Goal: Information Seeking & Learning: Learn about a topic

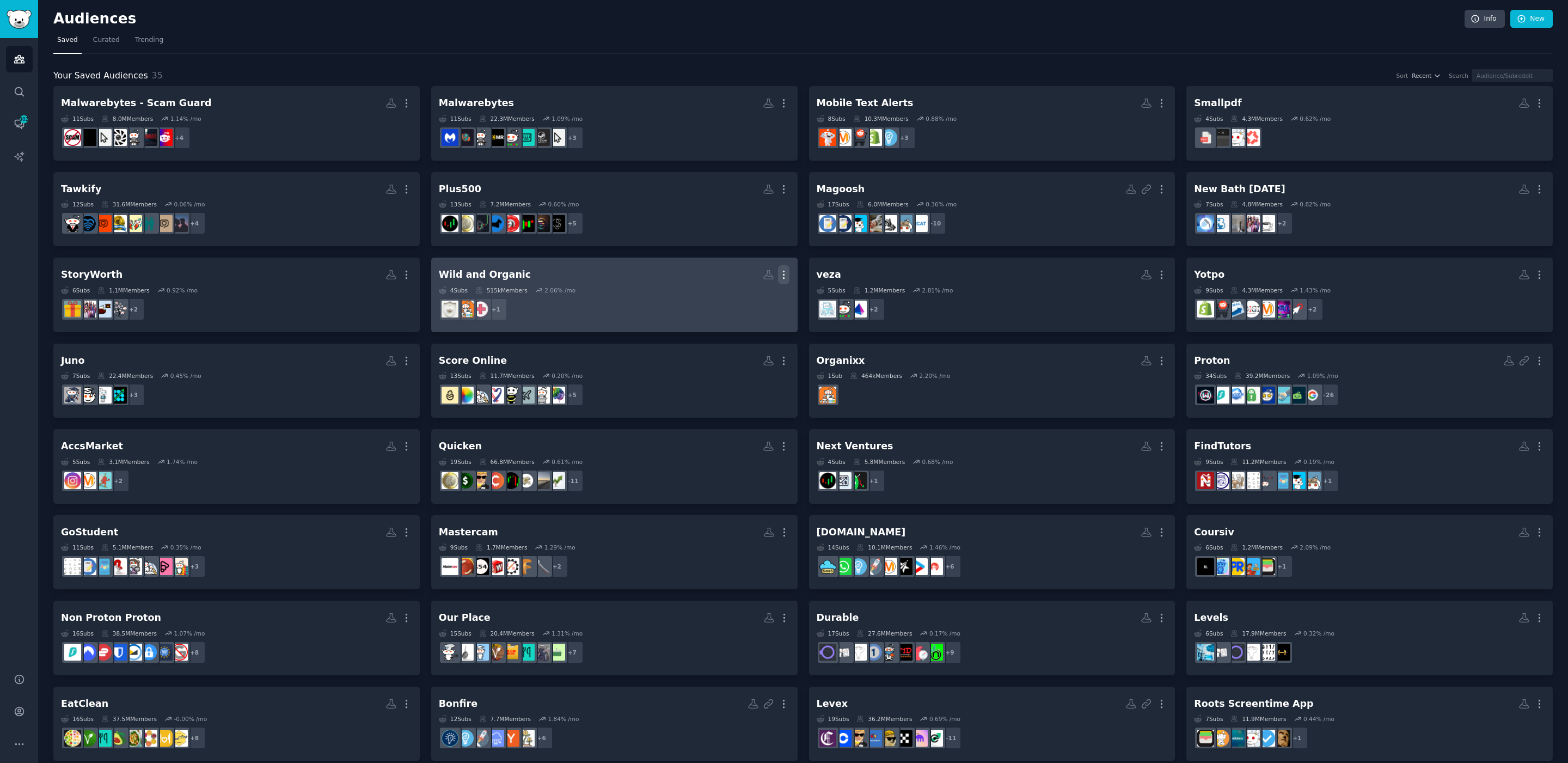
click at [782, 276] on icon "button" at bounding box center [783, 274] width 11 height 11
click at [752, 298] on p "Delete" at bounding box center [754, 297] width 25 height 11
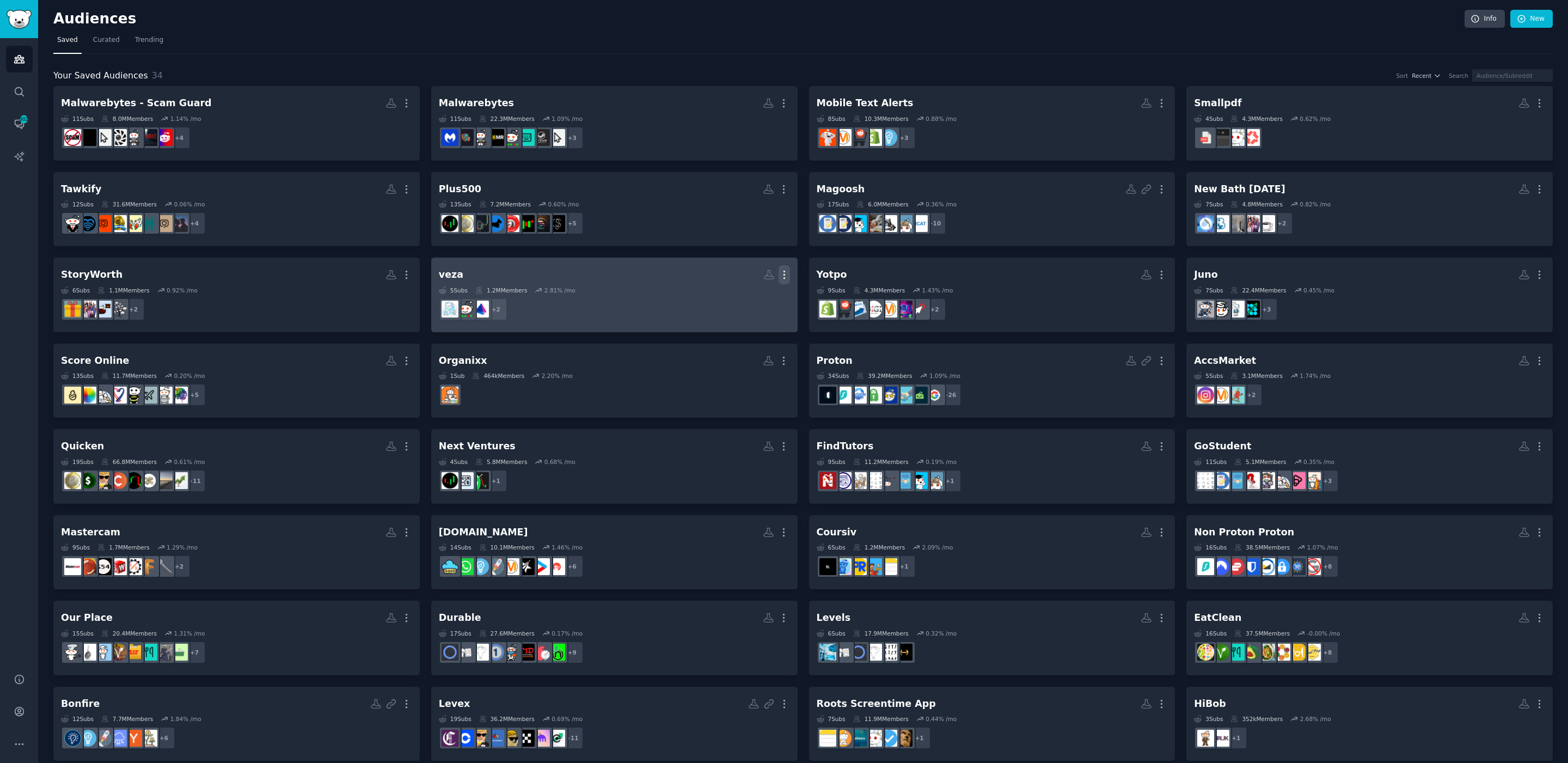
click at [784, 273] on icon "button" at bounding box center [784, 274] width 11 height 11
click at [759, 298] on p "Delete" at bounding box center [755, 297] width 25 height 11
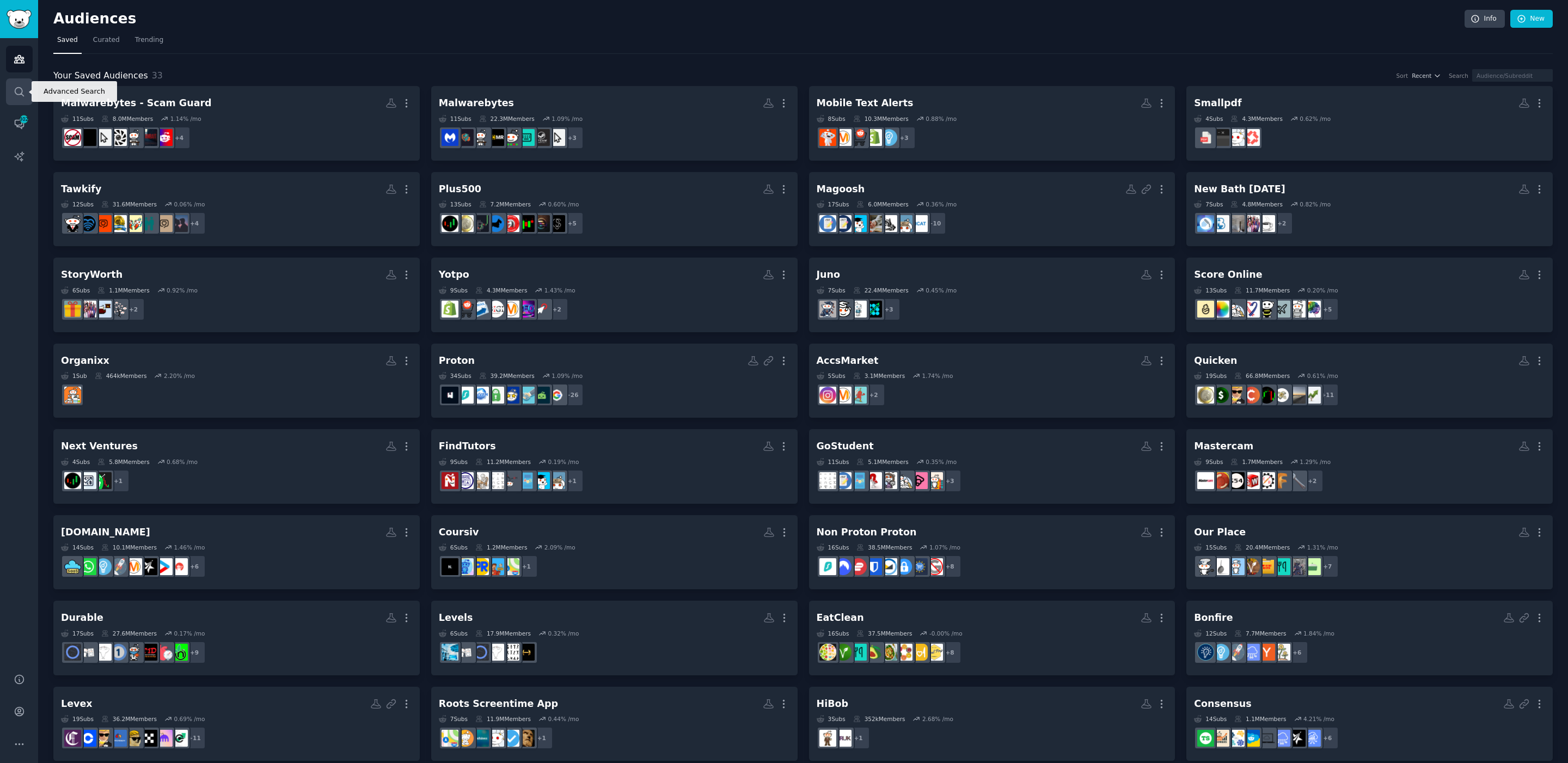
click at [25, 89] on link "Search" at bounding box center [19, 92] width 27 height 27
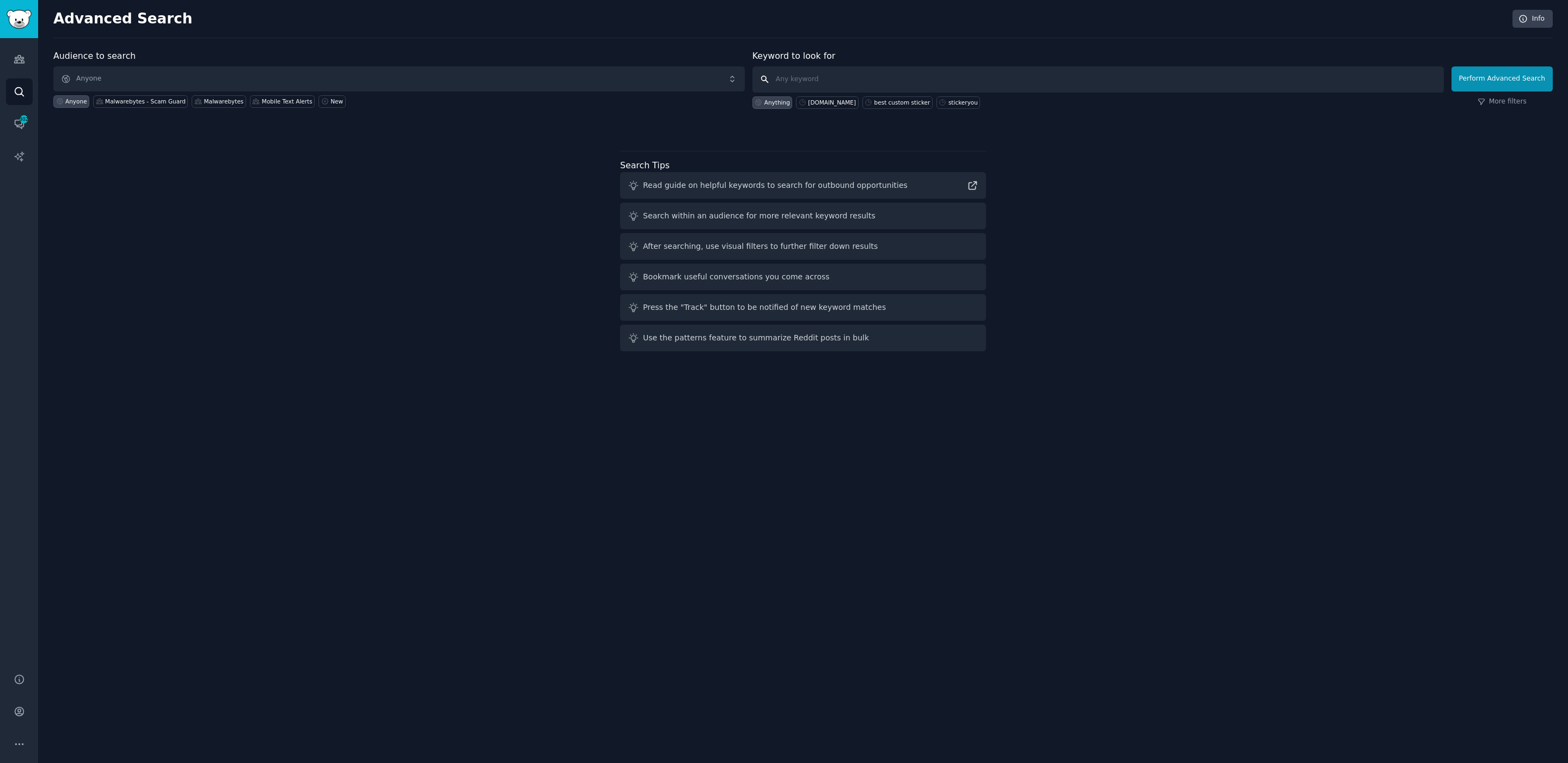
click at [824, 82] on input "text" at bounding box center [1098, 79] width 691 height 26
type input "sat prep course"
click button "Perform Advanced Search" at bounding box center [1502, 79] width 102 height 25
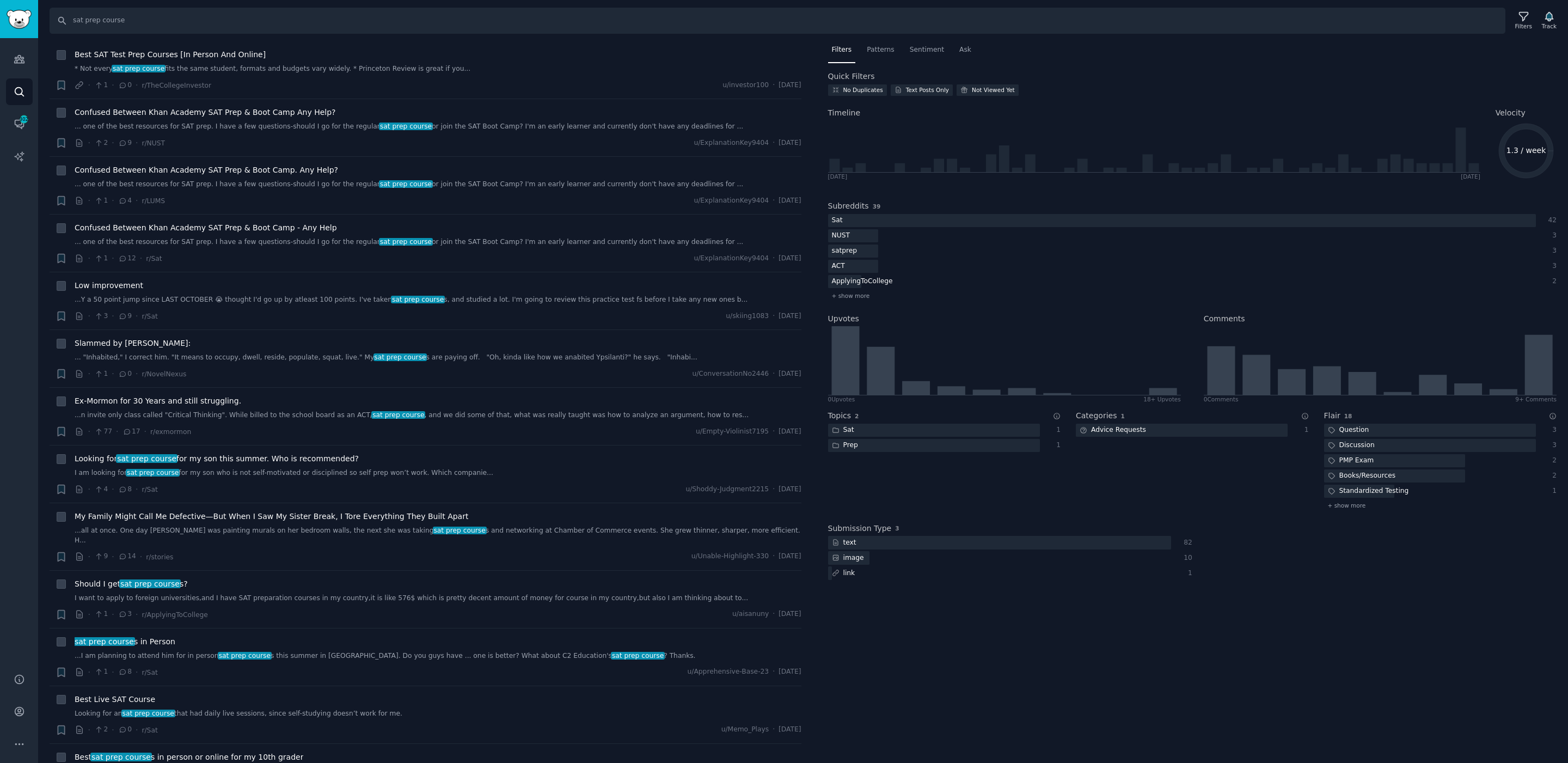
scroll to position [459, 0]
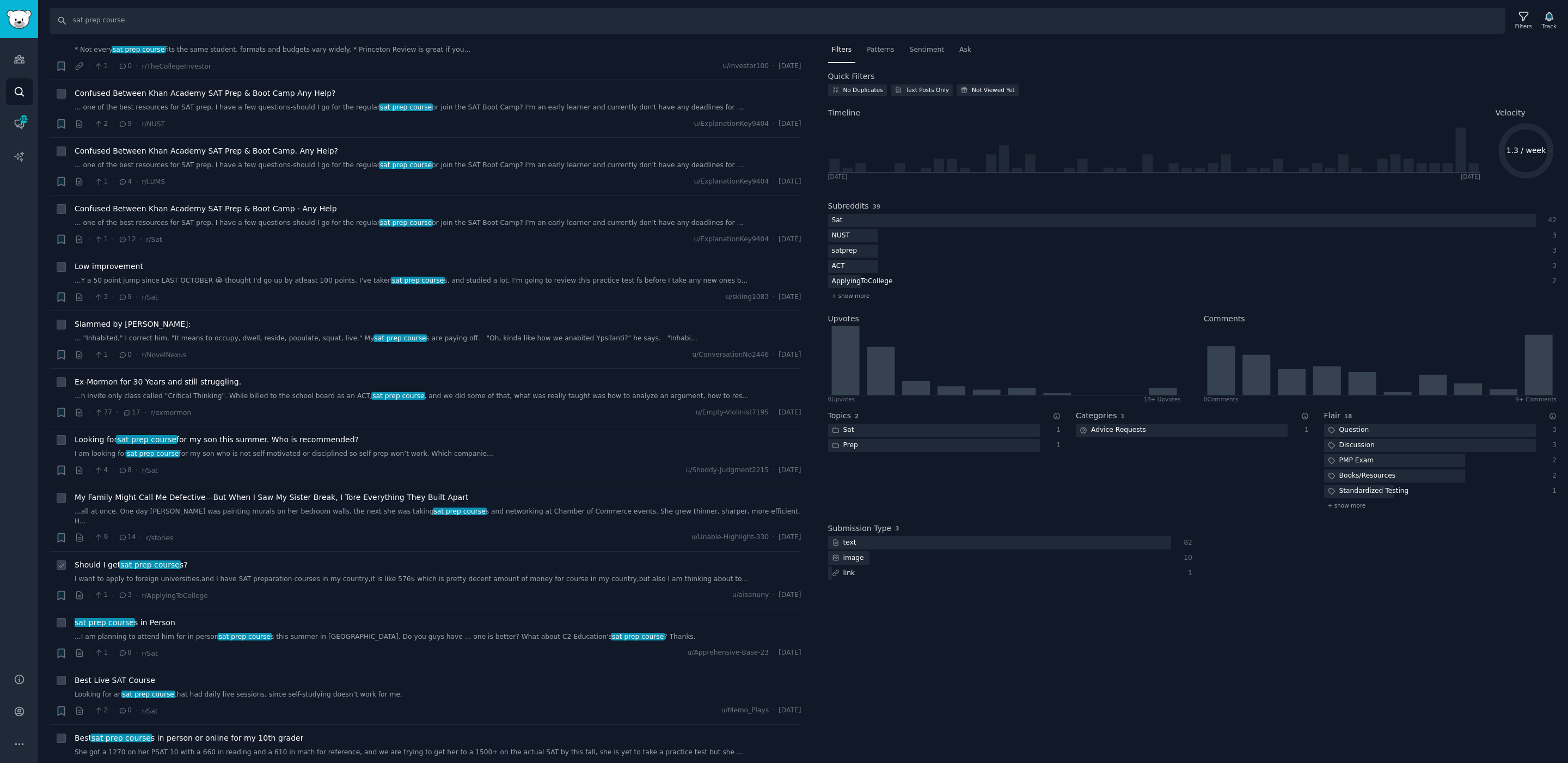
click at [179, 575] on link "I want to apply to foreign universities,and I have SAT preparation courses in m…" at bounding box center [438, 579] width 727 height 10
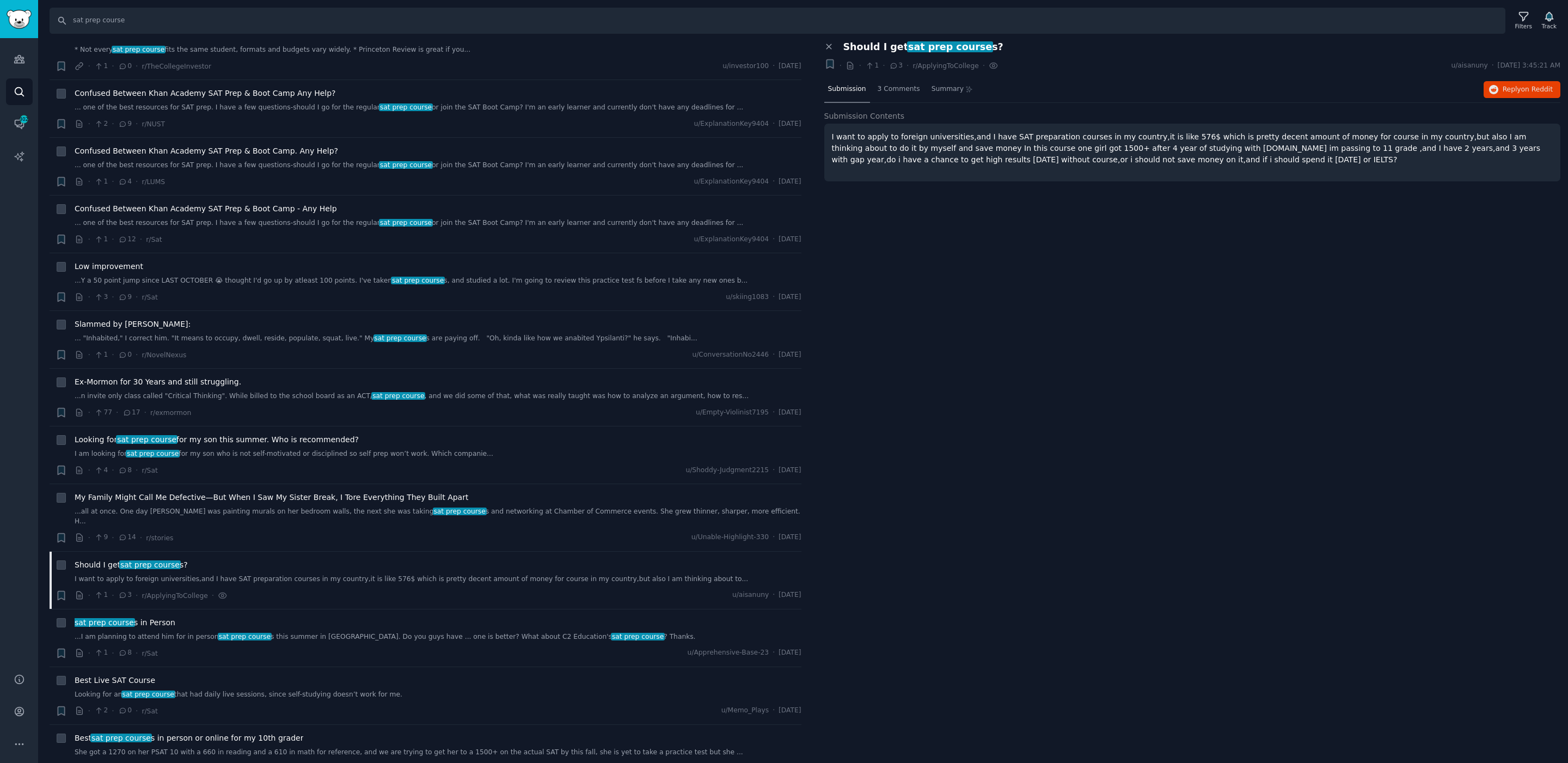
click at [868, 46] on span "Should I get sat prep course s?" at bounding box center [923, 47] width 160 height 11
click at [959, 66] on span "r/ApplyingToCollege" at bounding box center [946, 66] width 66 height 8
click at [1557, 87] on button "Reply on Reddit" at bounding box center [1521, 90] width 77 height 18
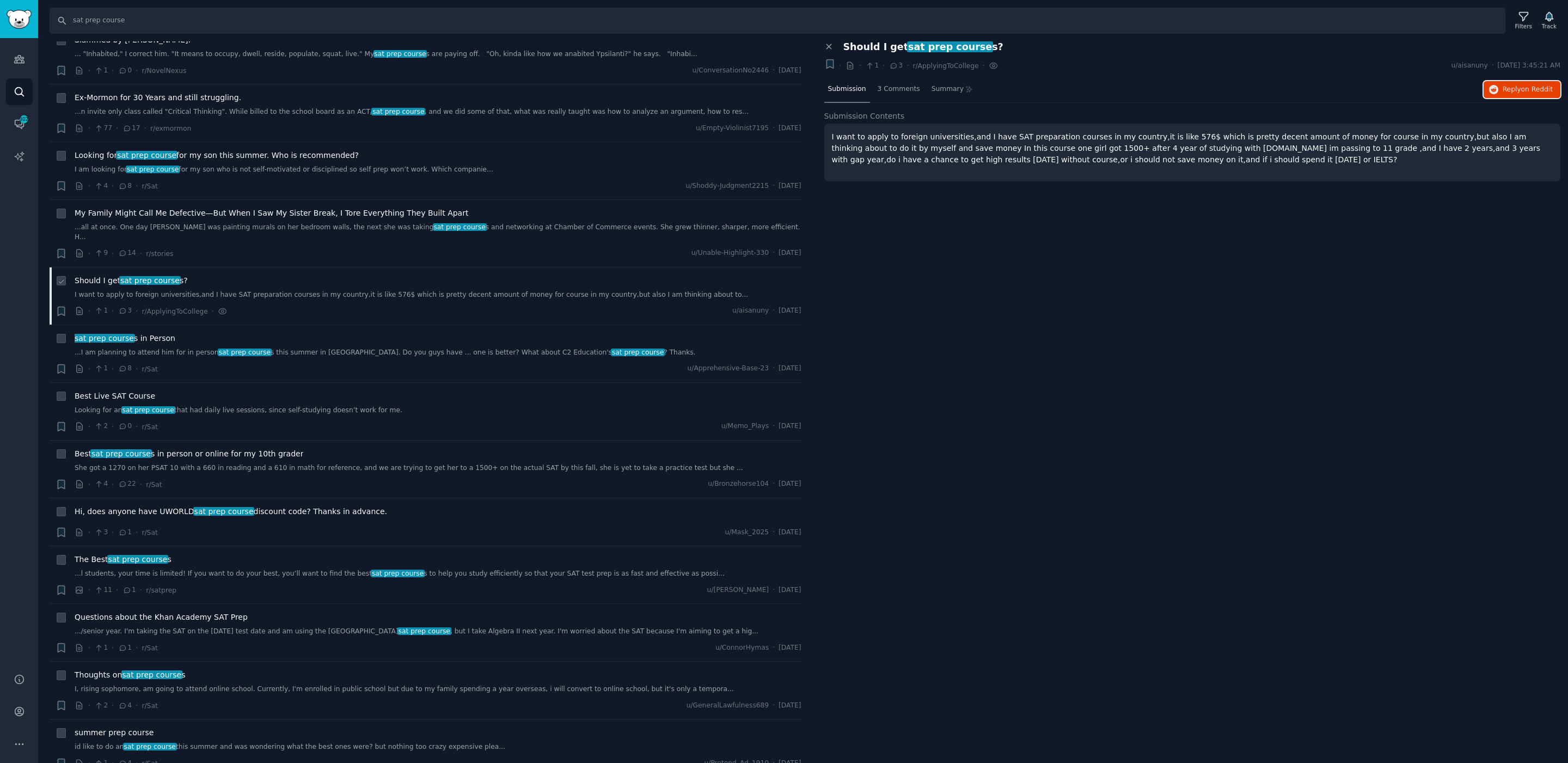
scroll to position [1059, 0]
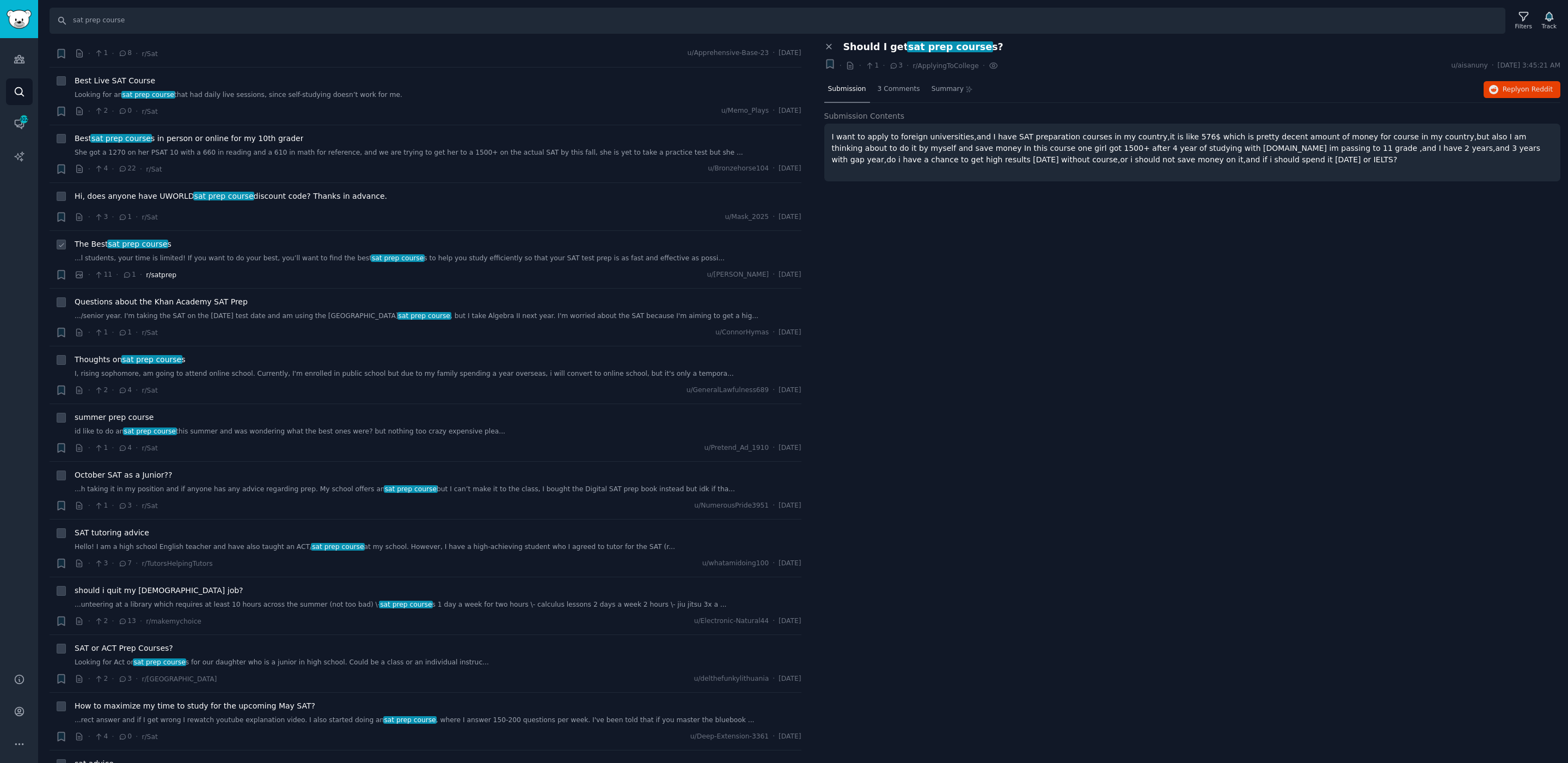
click at [152, 271] on span "r/satprep" at bounding box center [161, 275] width 31 height 8
click at [137, 14] on input "sat prep course" at bounding box center [778, 21] width 1456 height 26
click at [22, 56] on icon "Sidebar" at bounding box center [19, 58] width 11 height 11
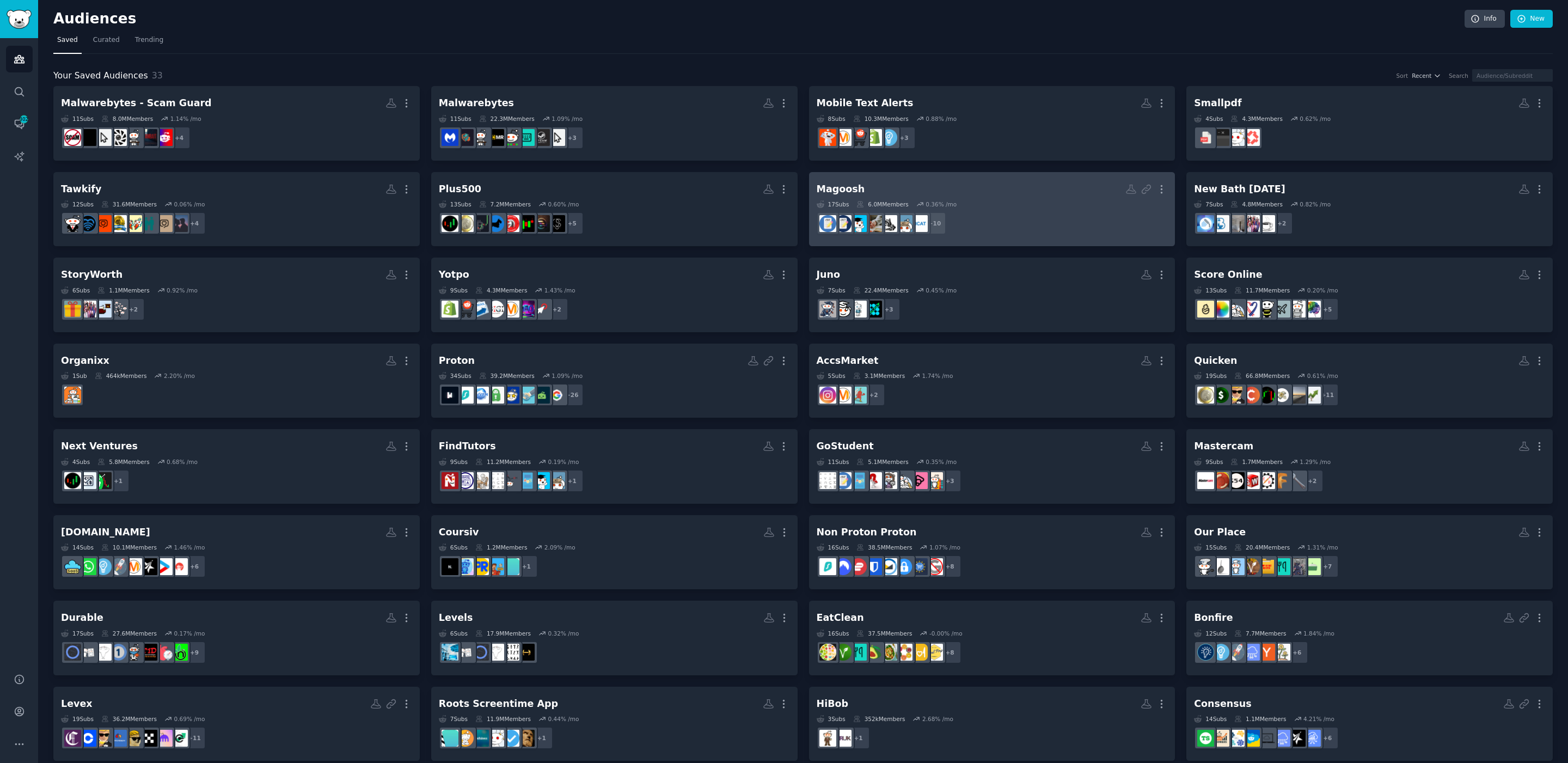
click at [849, 184] on div "Magoosh" at bounding box center [841, 189] width 48 height 14
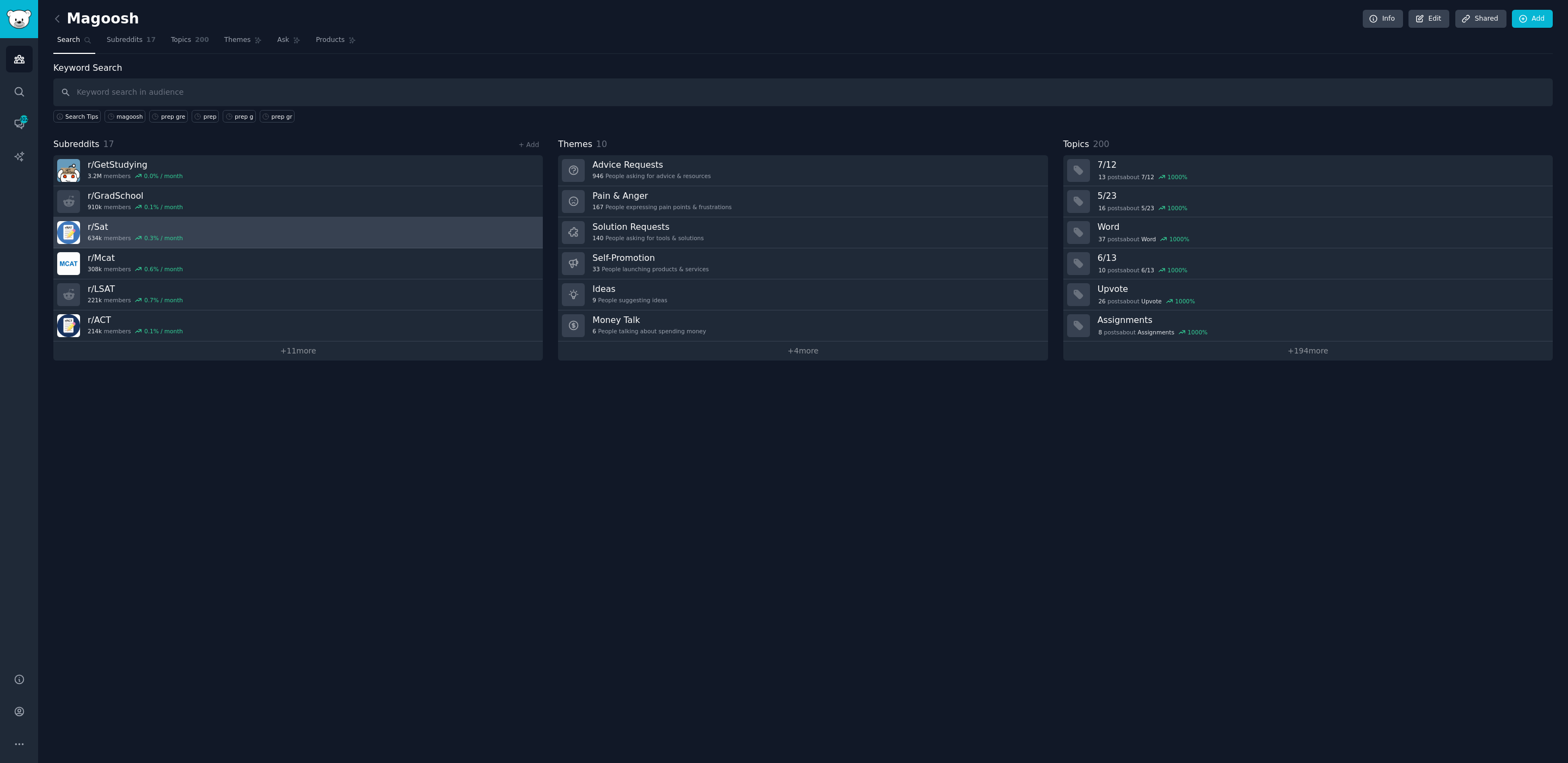
click at [100, 224] on h3 "r/ Sat" at bounding box center [135, 226] width 95 height 11
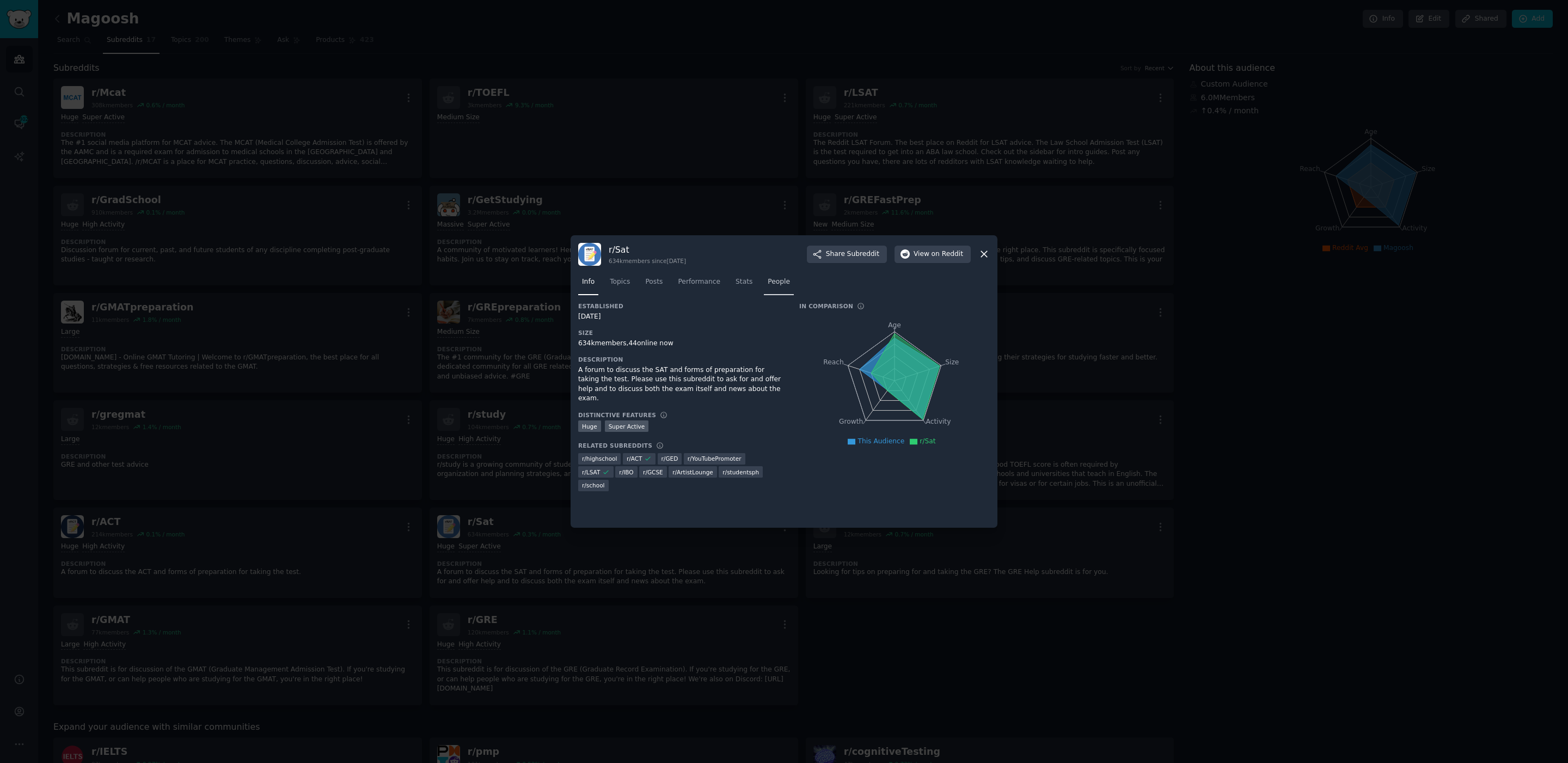
click at [777, 280] on span "People" at bounding box center [779, 282] width 22 height 10
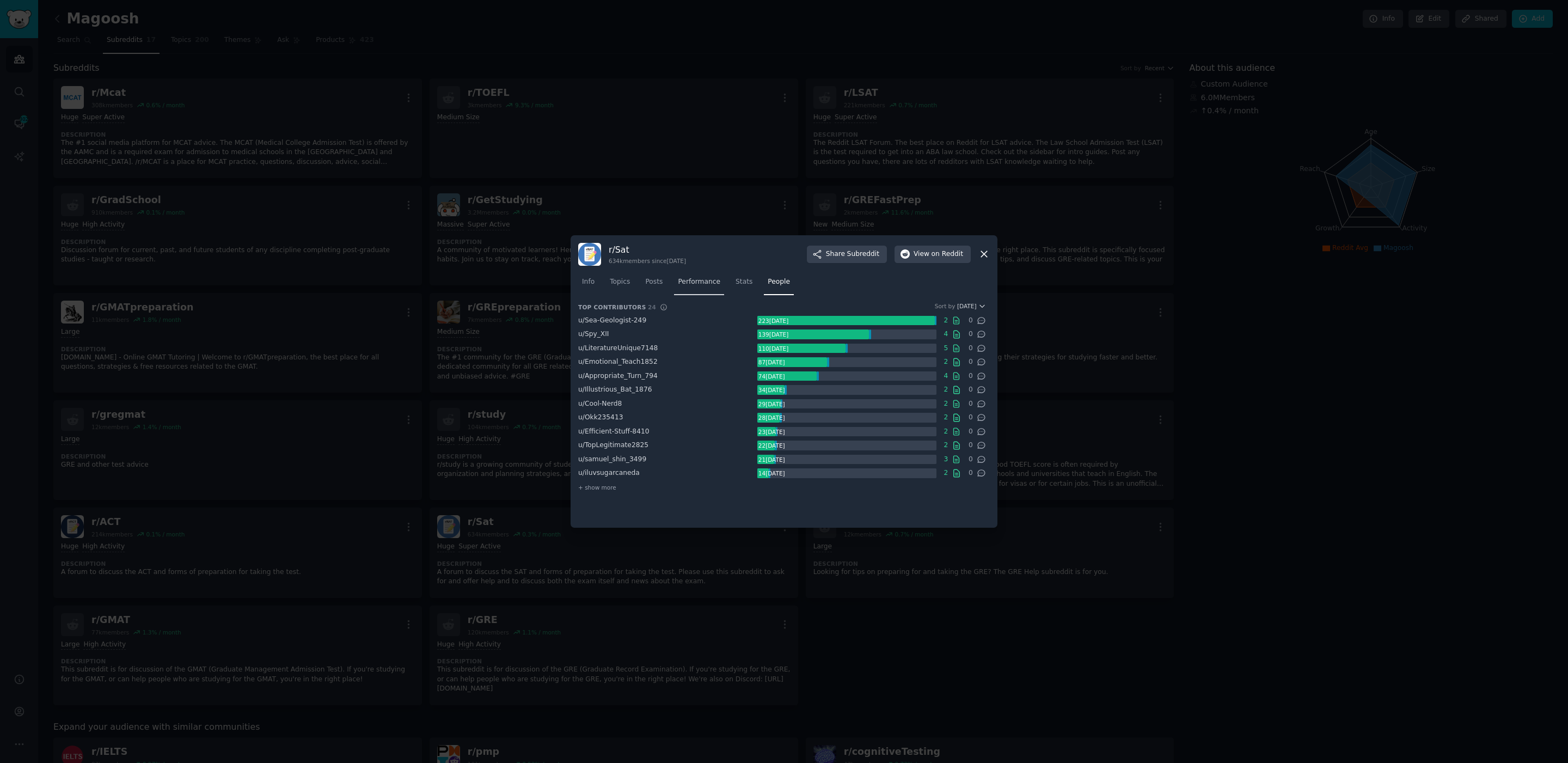
click at [693, 280] on span "Performance" at bounding box center [699, 282] width 43 height 10
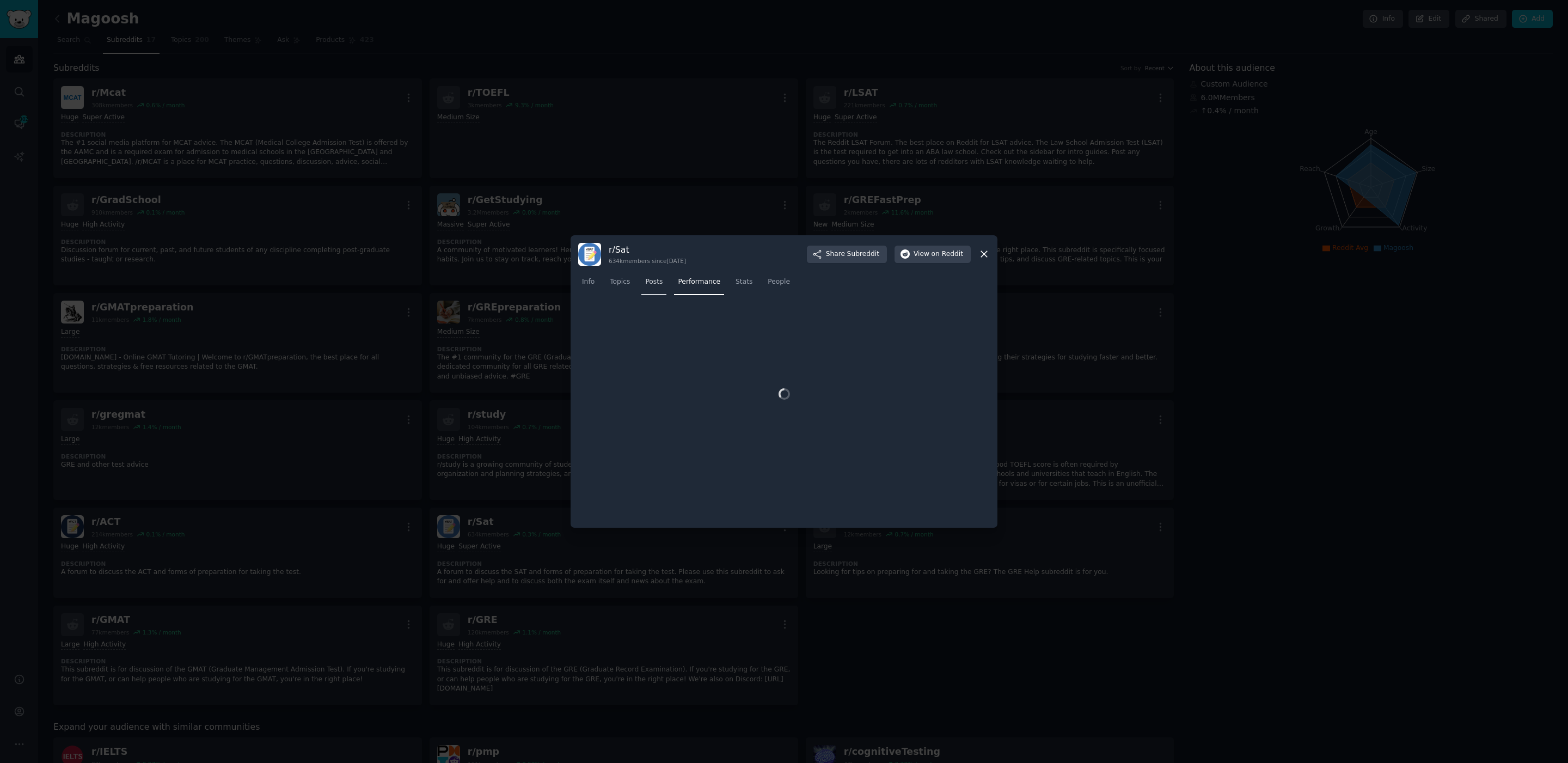
click at [653, 283] on span "Posts" at bounding box center [654, 282] width 18 height 10
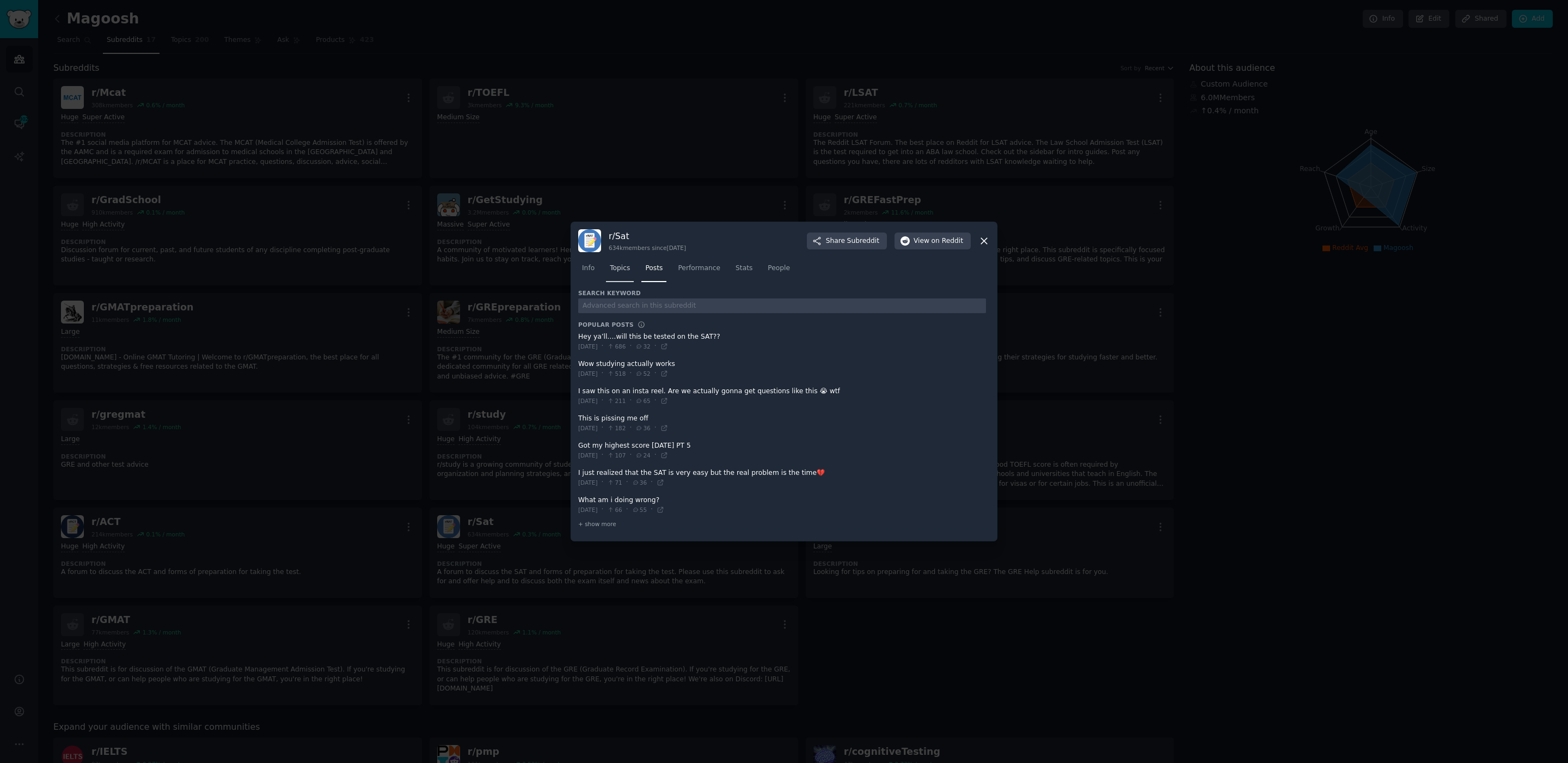
click at [630, 273] on link "Topics" at bounding box center [620, 271] width 28 height 22
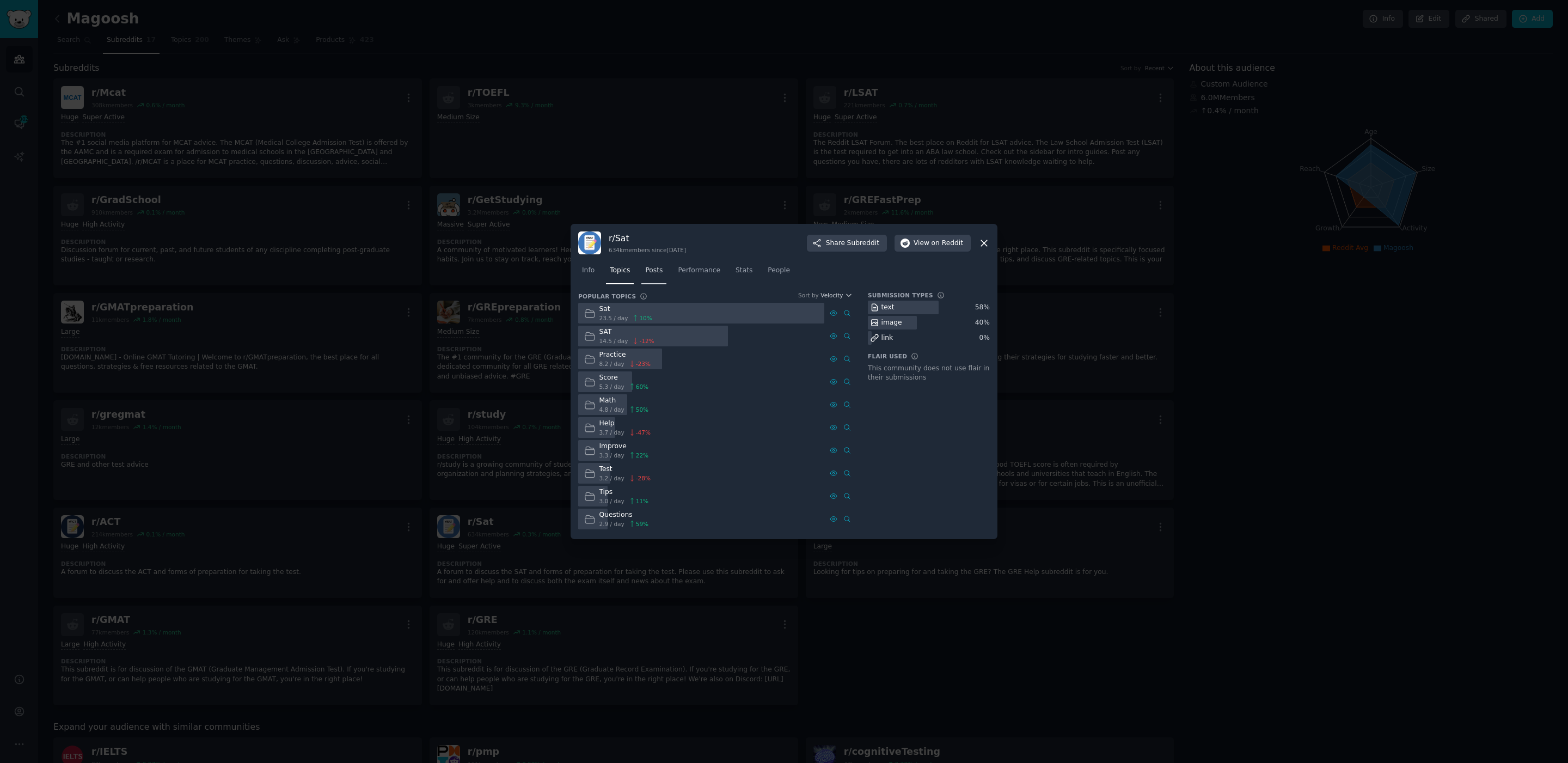
click at [660, 274] on span "Posts" at bounding box center [654, 270] width 18 height 10
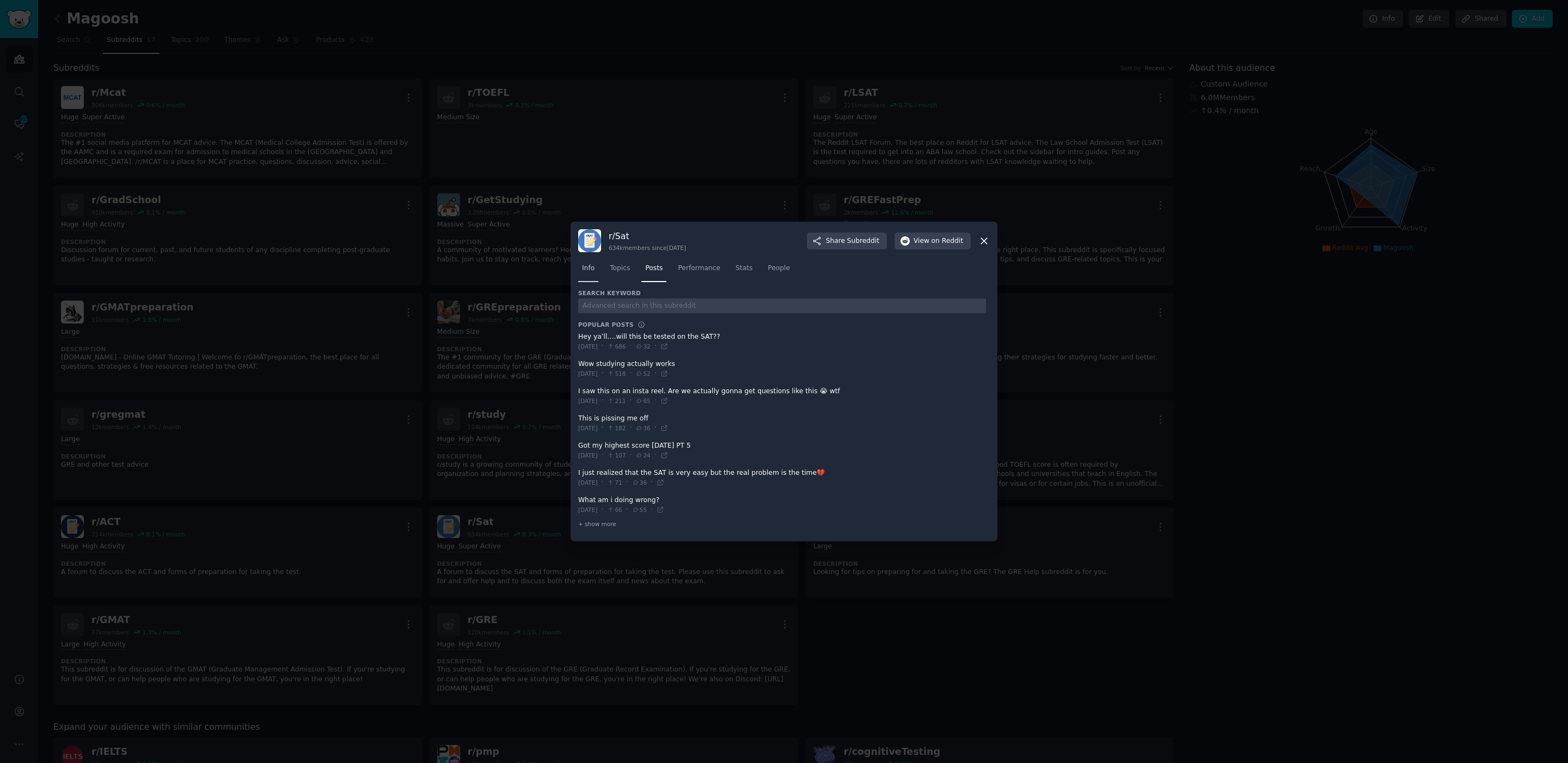
click at [593, 273] on span "Info" at bounding box center [588, 268] width 12 height 10
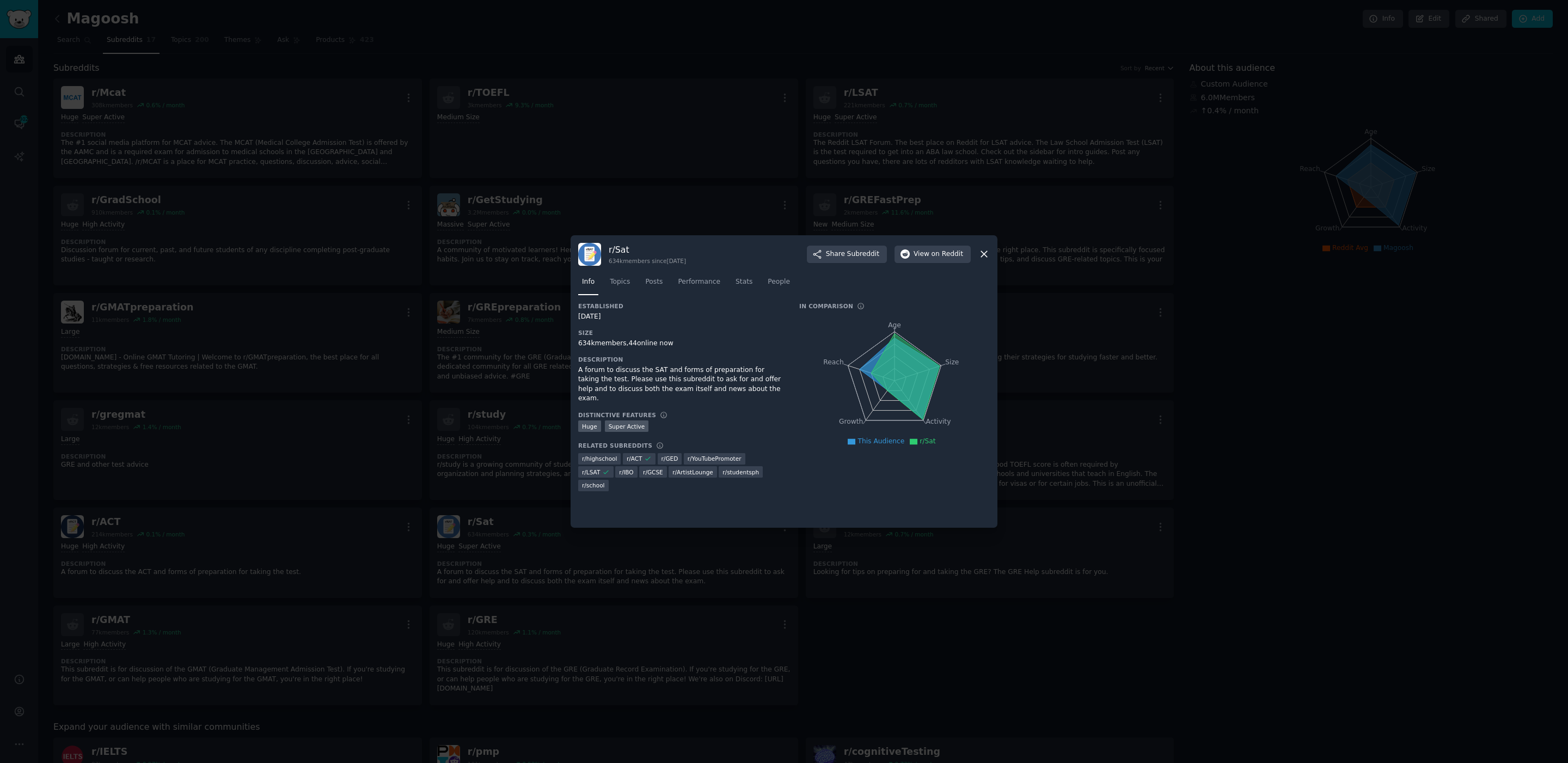
click at [984, 253] on icon at bounding box center [984, 254] width 11 height 11
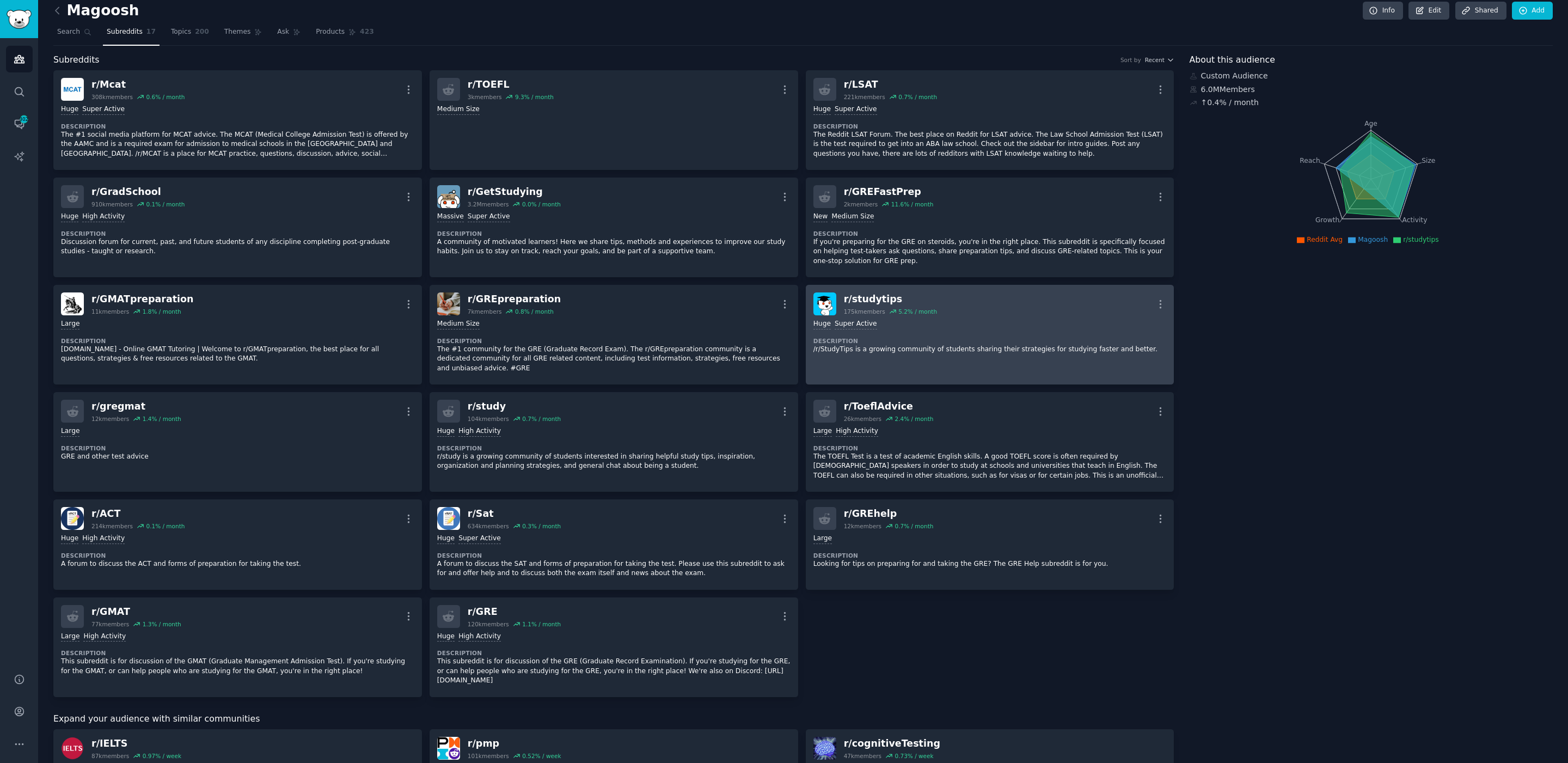
scroll to position [9, 0]
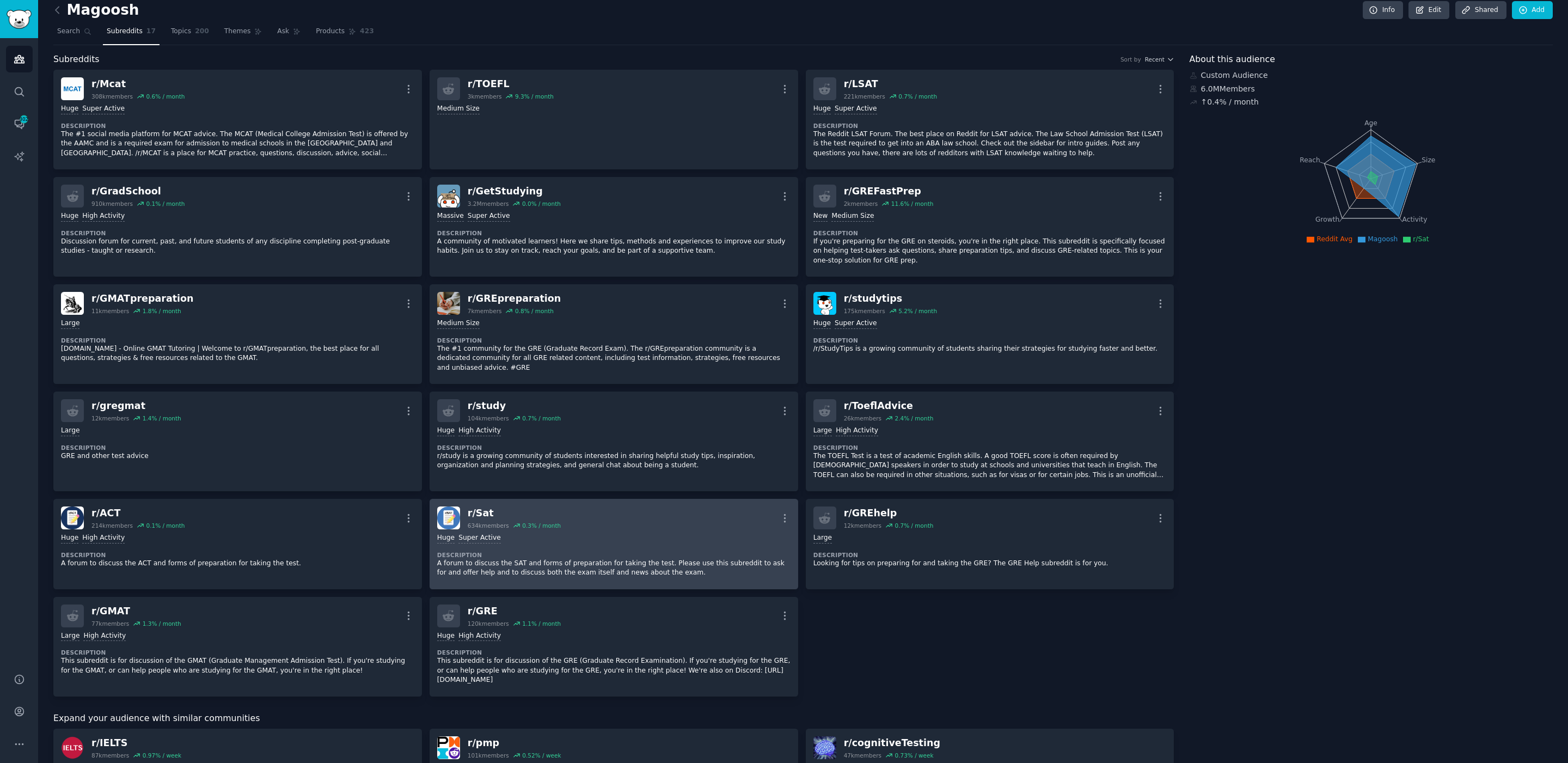
click at [637, 524] on div "r/ Sat 634k members 0.3 % / month More" at bounding box center [613, 518] width 353 height 23
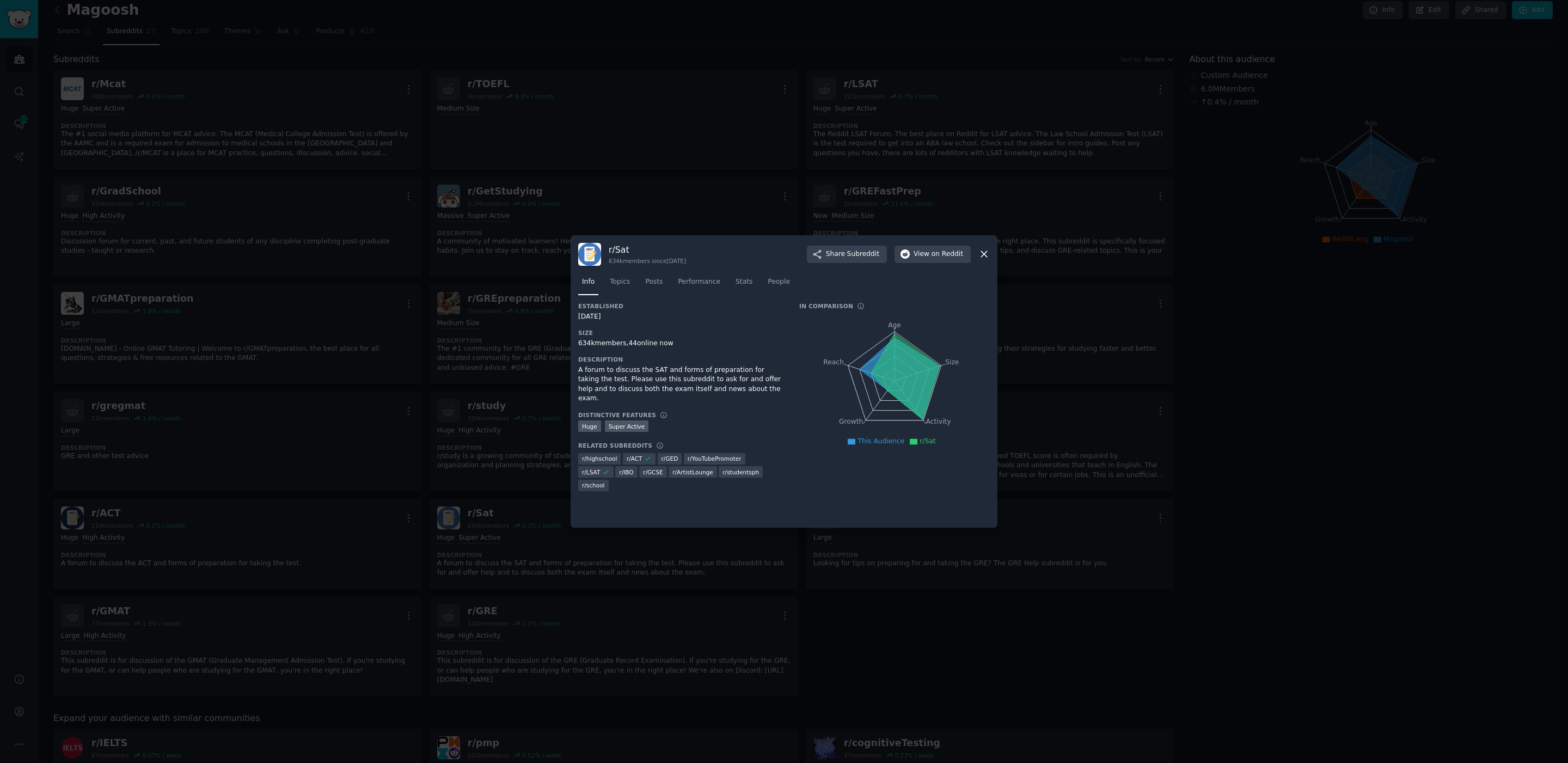
click at [990, 252] on div "r/ Sat 634k members since [DATE] Share Subreddit View on Reddit Info Topics Pos…" at bounding box center [784, 382] width 427 height 293
click at [742, 281] on span "Stats" at bounding box center [744, 282] width 17 height 10
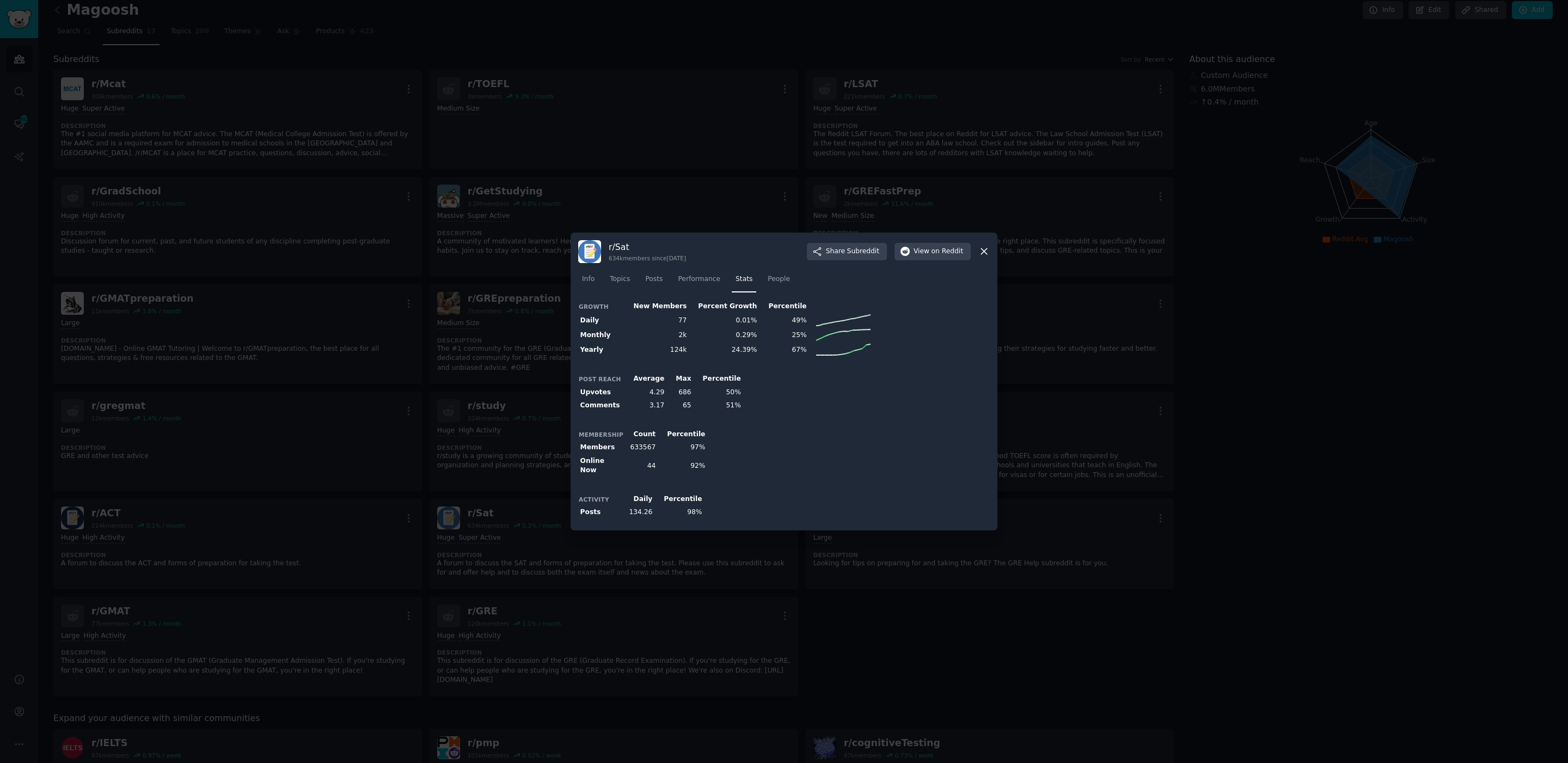
click at [982, 257] on icon at bounding box center [984, 251] width 11 height 11
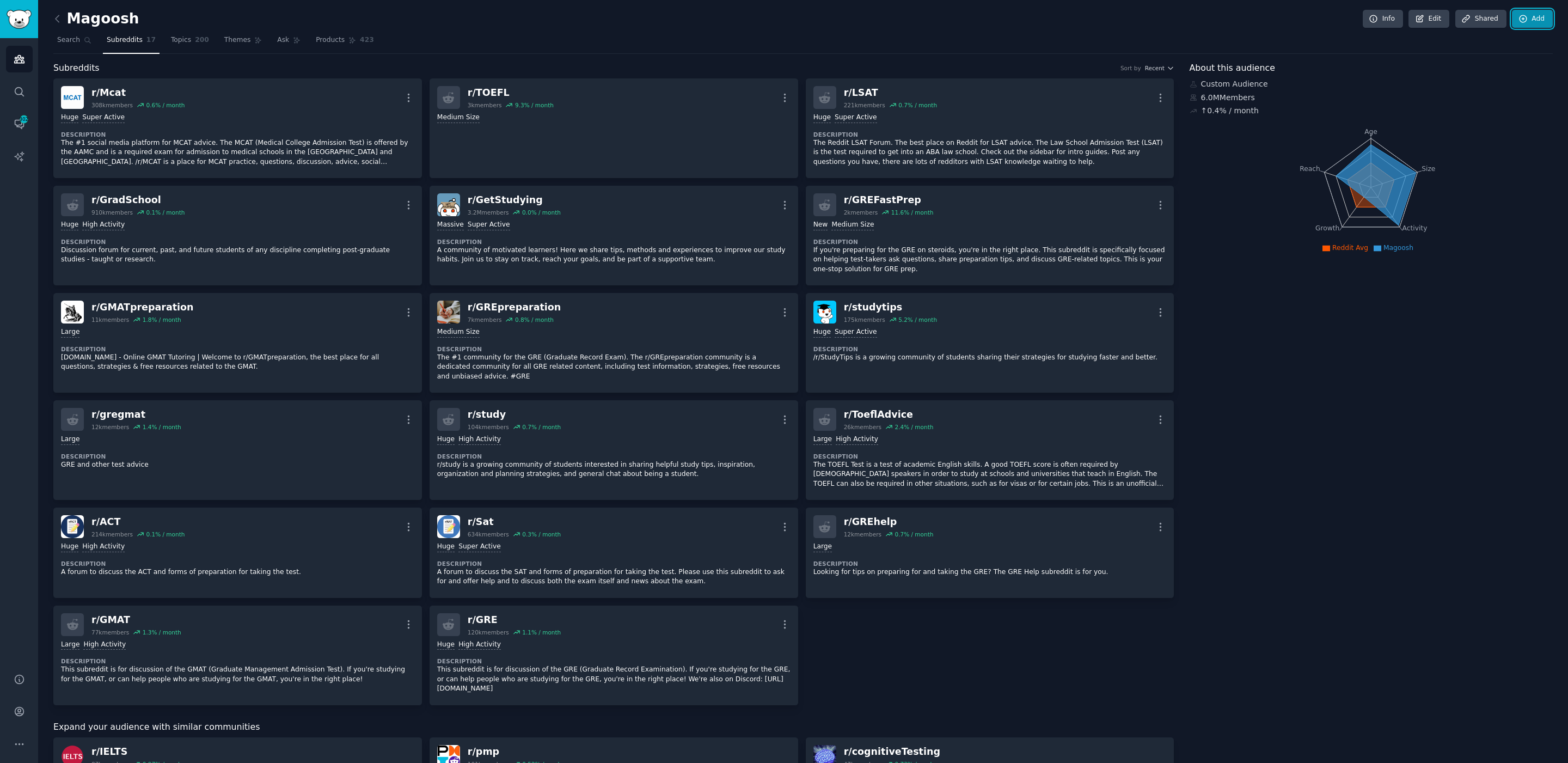
click at [1541, 18] on link "Add" at bounding box center [1532, 19] width 41 height 18
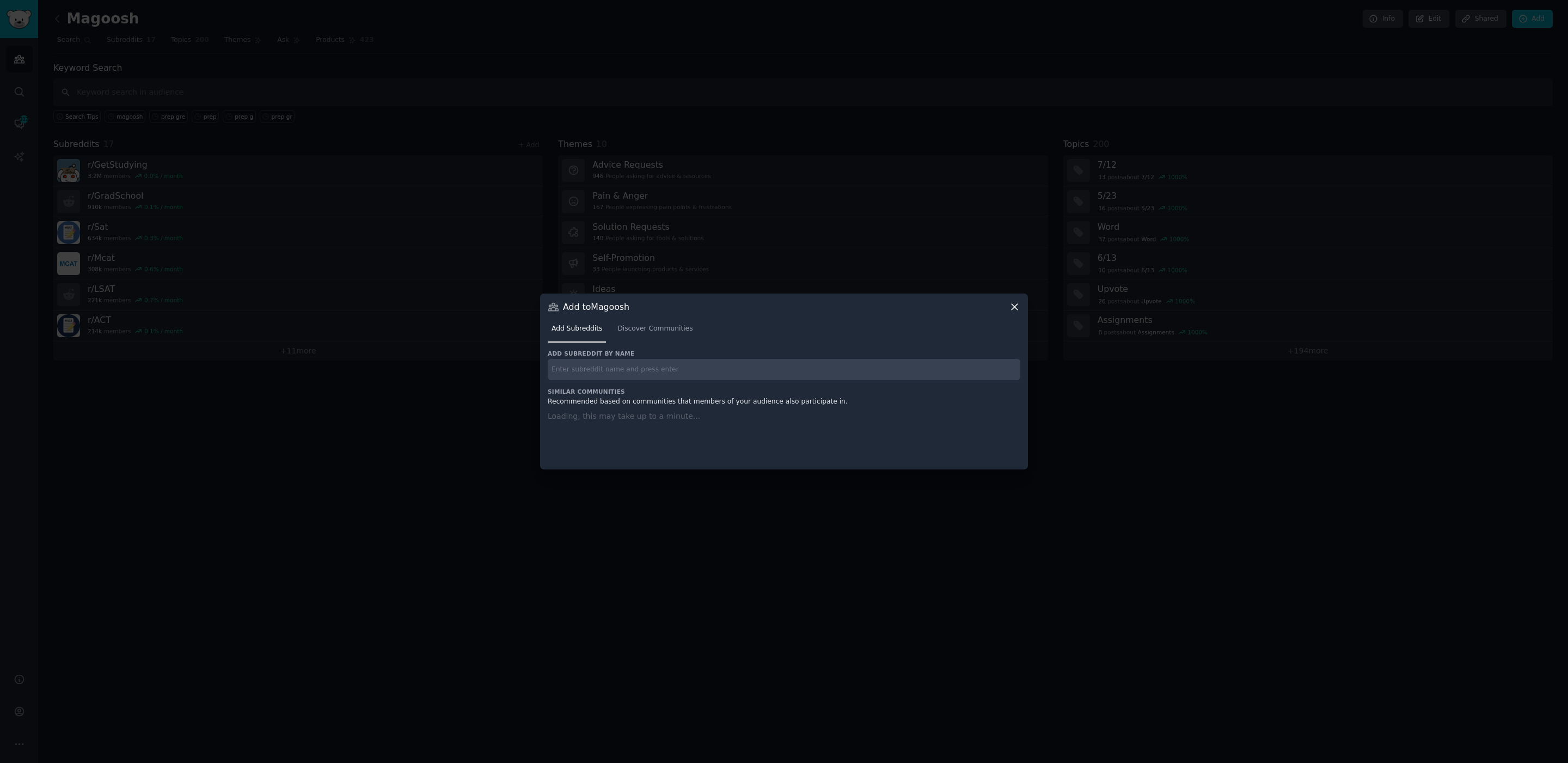
click at [613, 375] on input "text" at bounding box center [784, 370] width 472 height 21
type input "act"
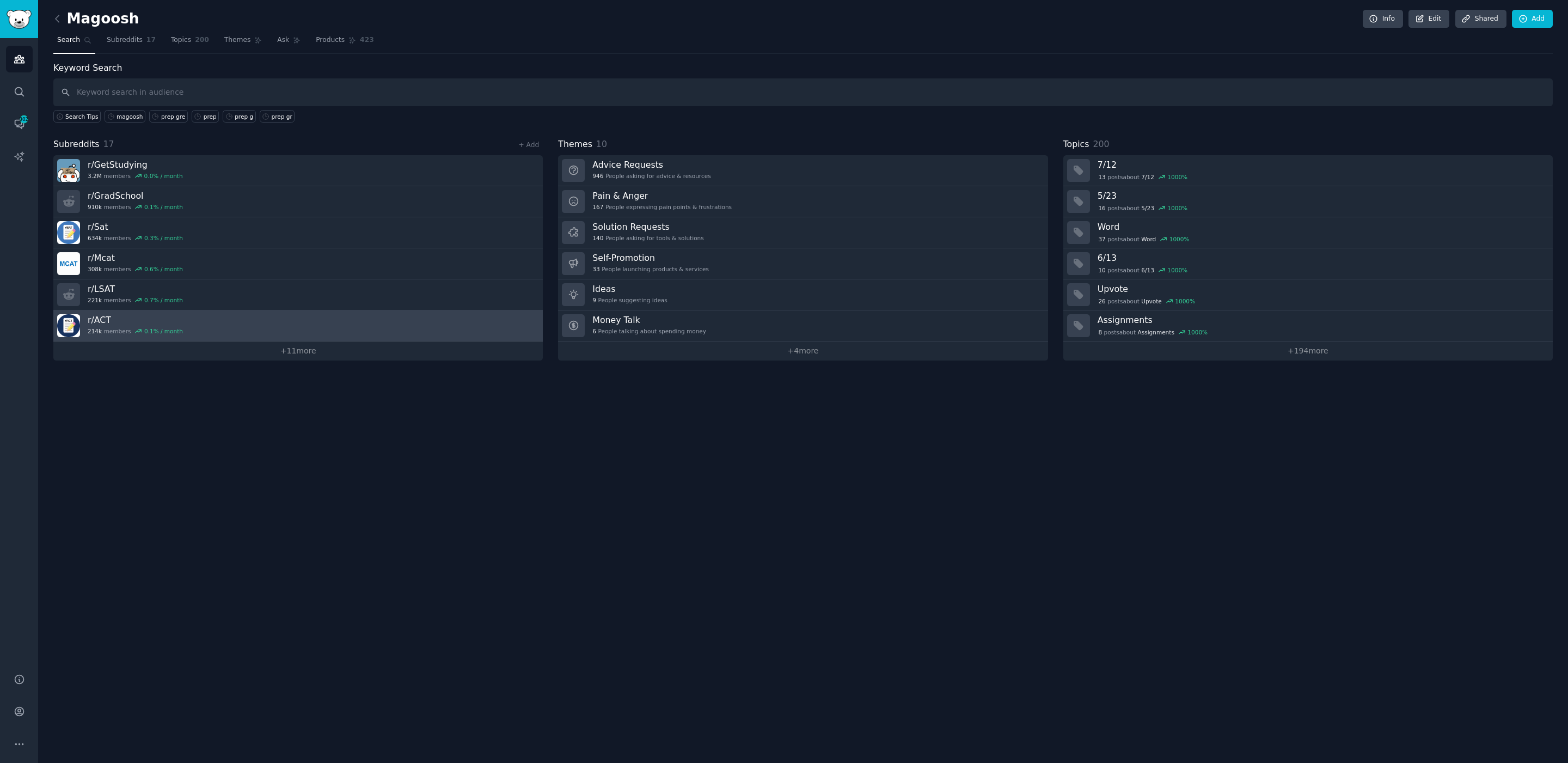
click at [206, 329] on link "r/ ACT 214k members 0.1 % / month" at bounding box center [297, 326] width 489 height 31
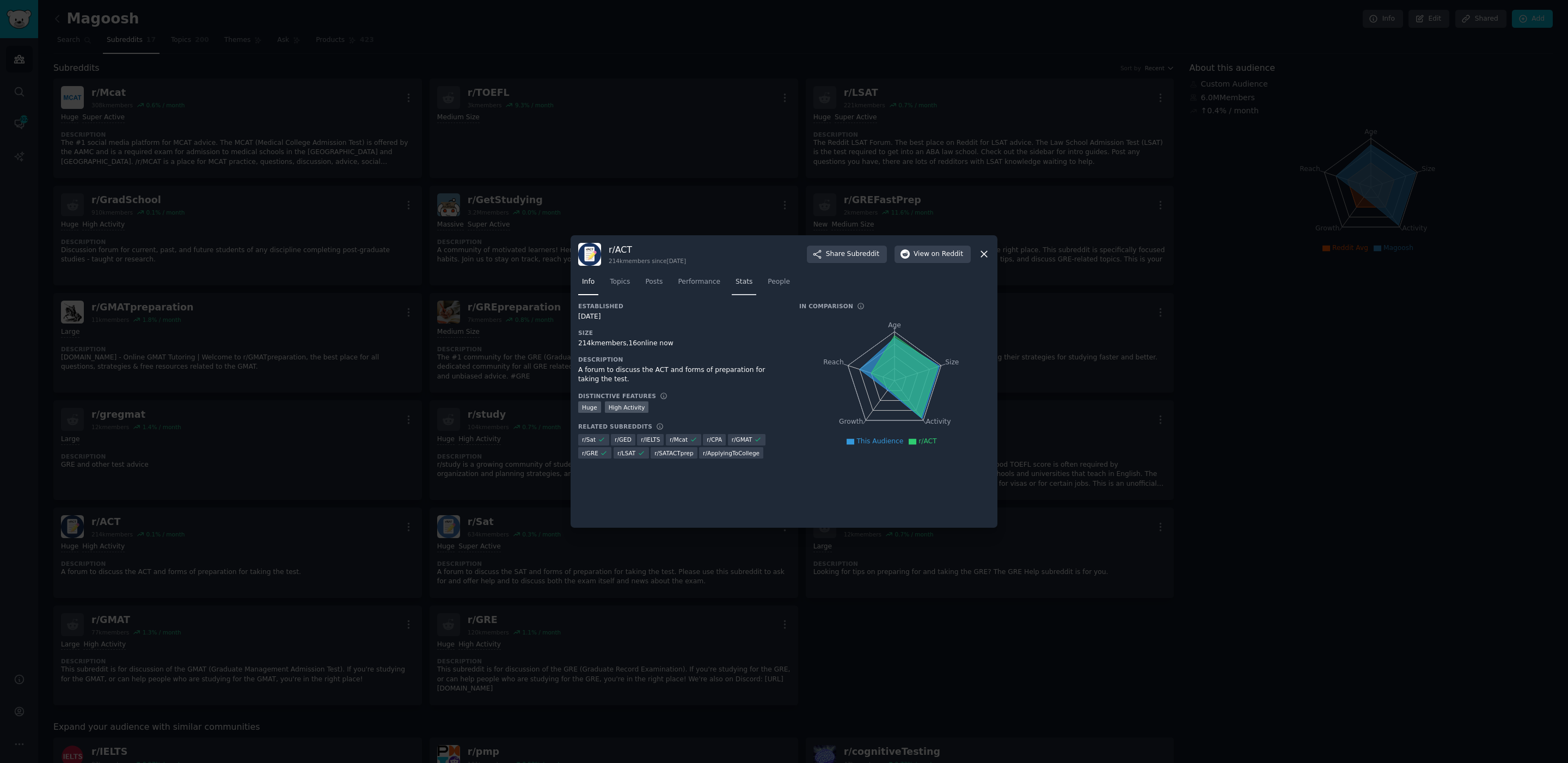
click at [743, 283] on span "Stats" at bounding box center [744, 282] width 17 height 10
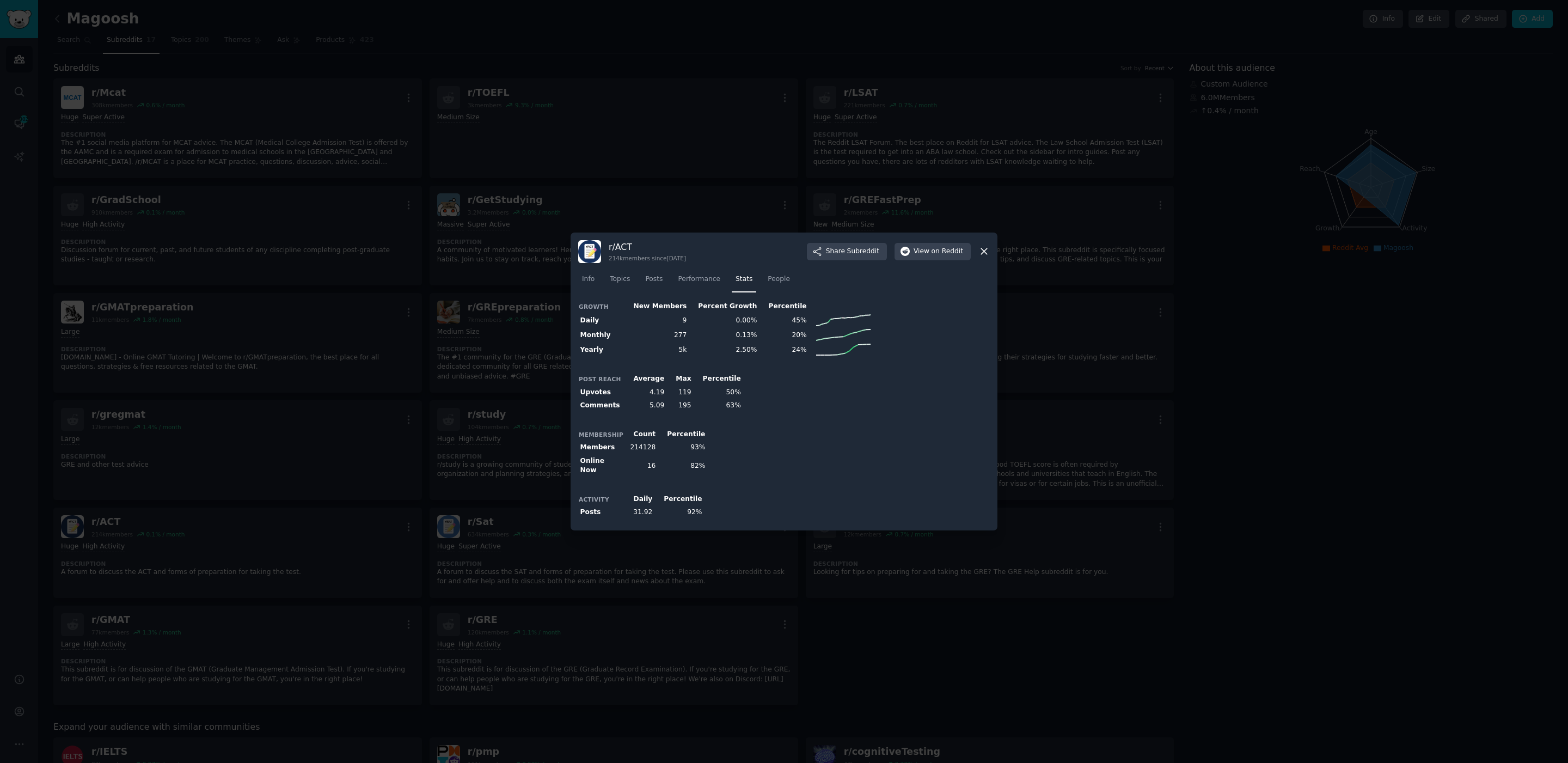
click at [989, 252] on icon at bounding box center [984, 251] width 11 height 11
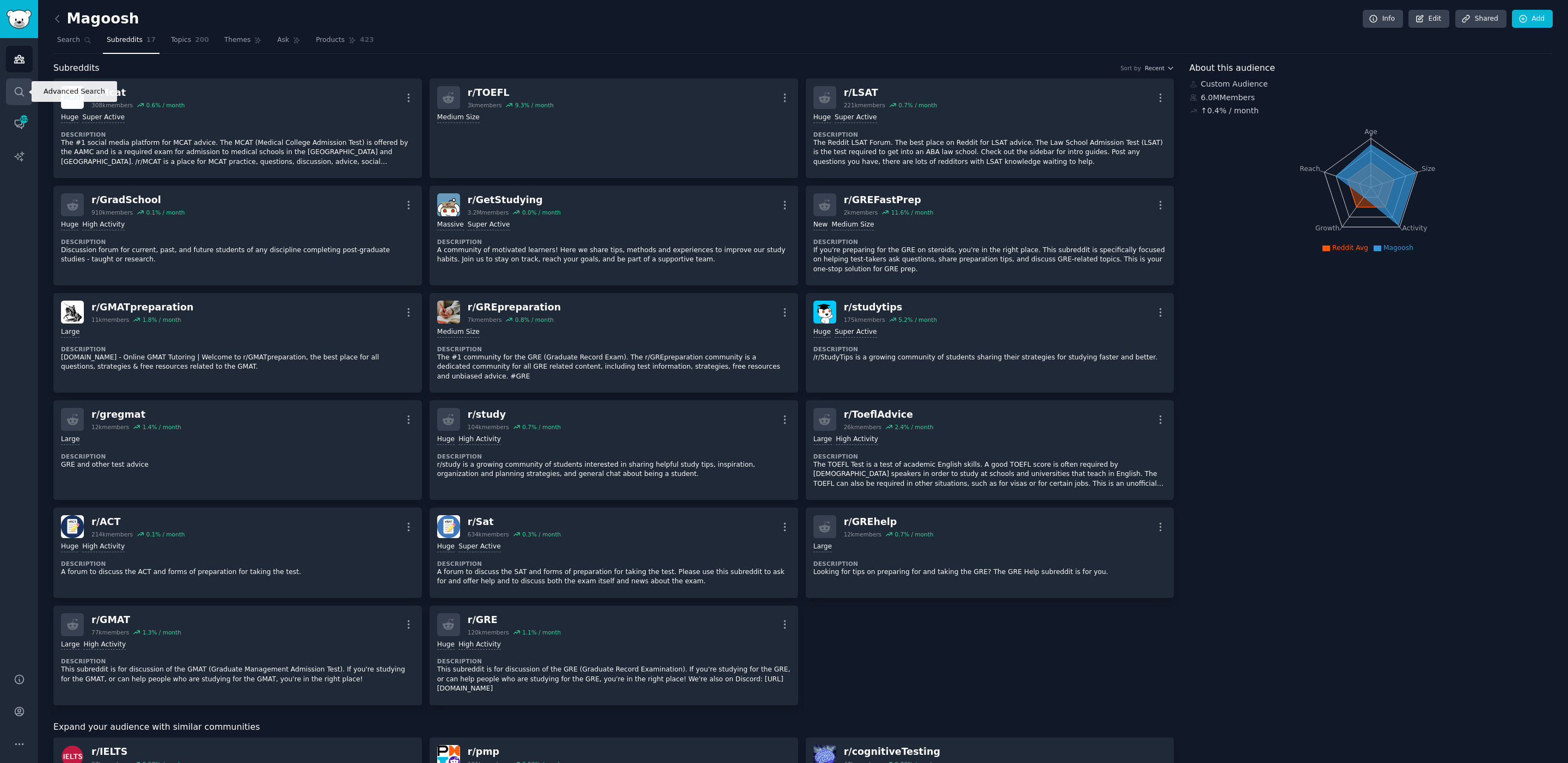
click at [18, 91] on icon "Sidebar" at bounding box center [19, 91] width 11 height 11
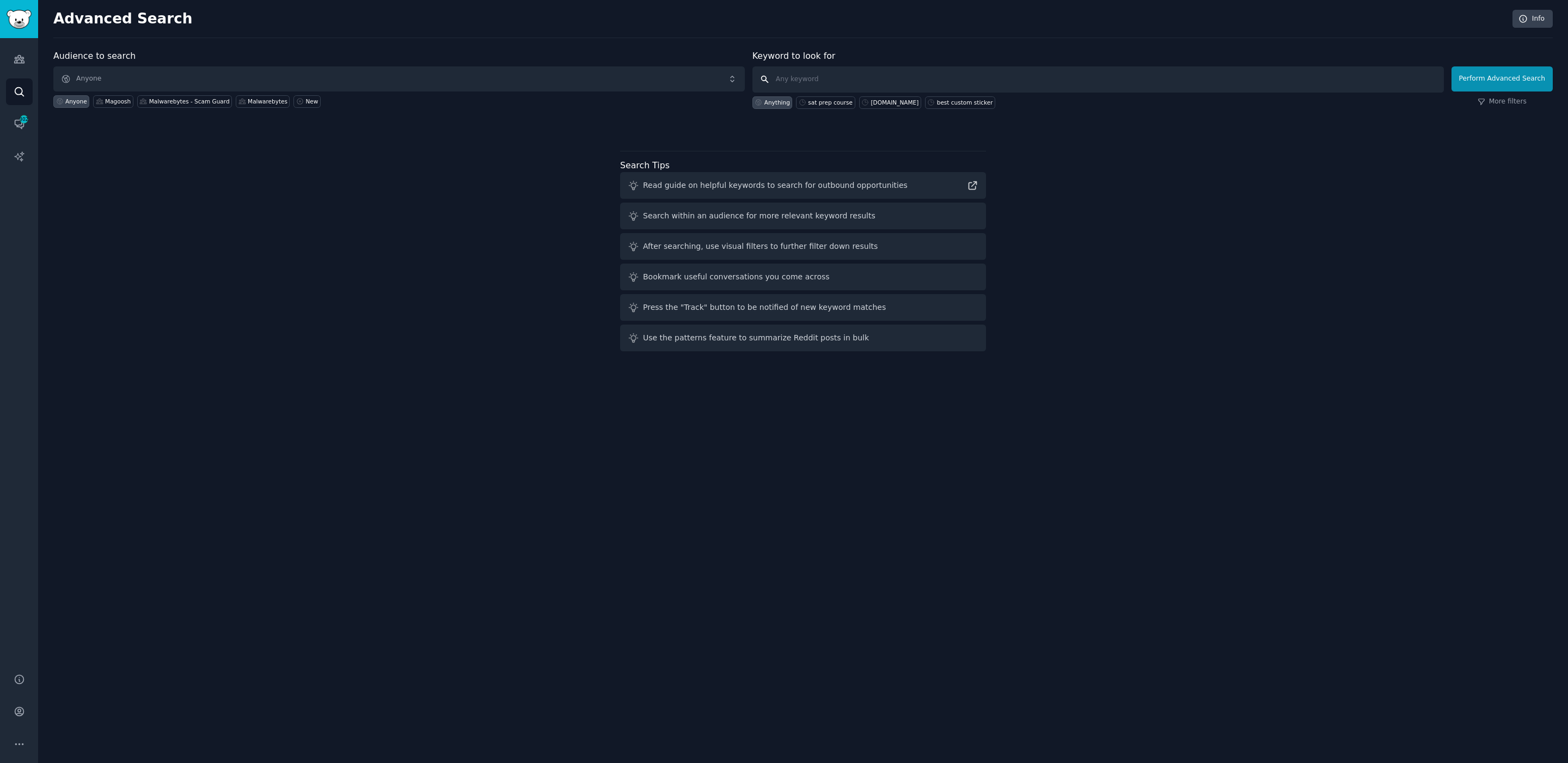
click at [874, 79] on input "text" at bounding box center [1098, 79] width 691 height 26
type input "act test prep"
click button "Perform Advanced Search" at bounding box center [1502, 79] width 102 height 25
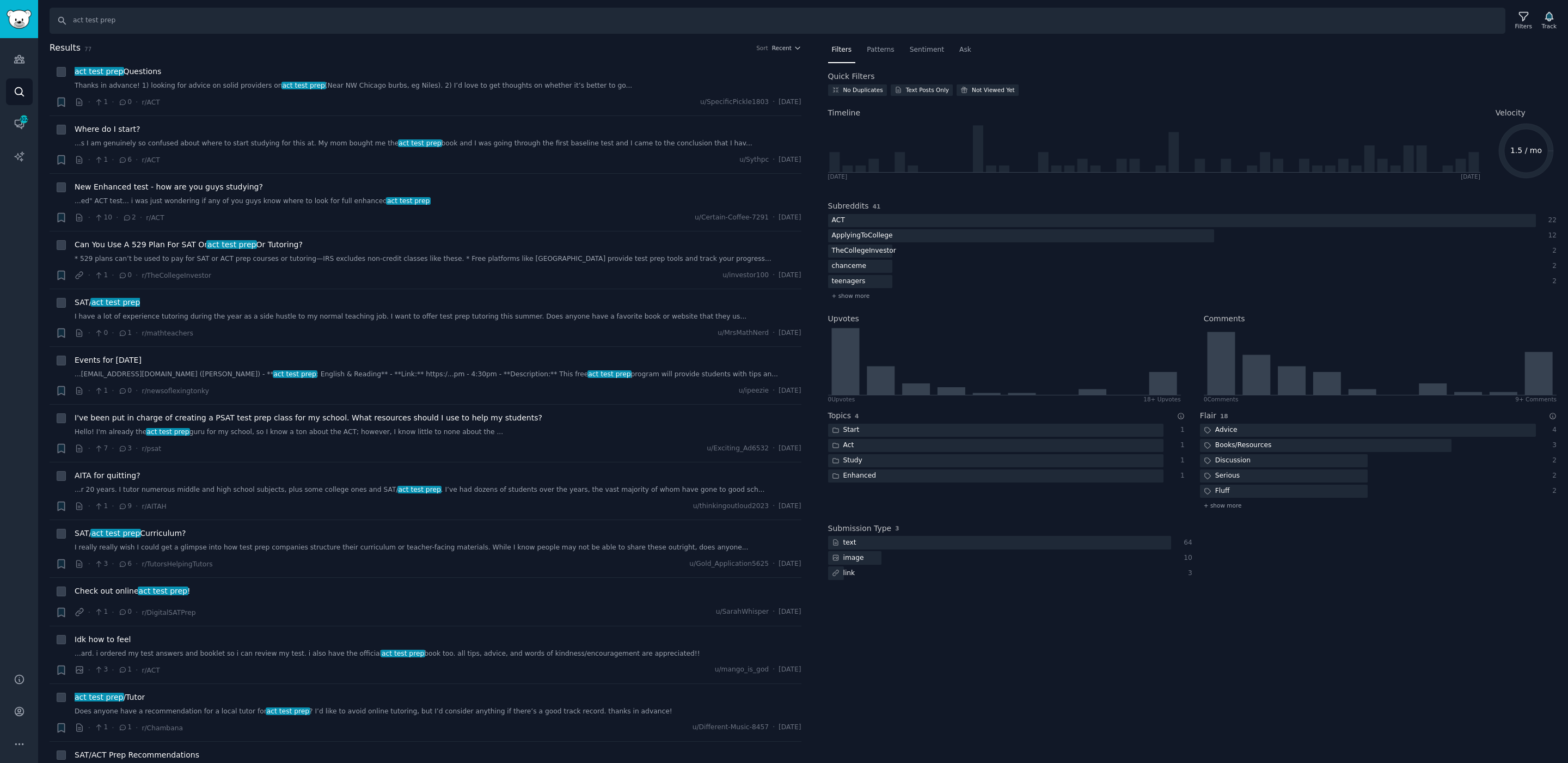
drag, startPoint x: 858, startPoint y: 295, endPoint x: 894, endPoint y: 288, distance: 36.7
click at [858, 295] on span "+ show more" at bounding box center [851, 296] width 38 height 8
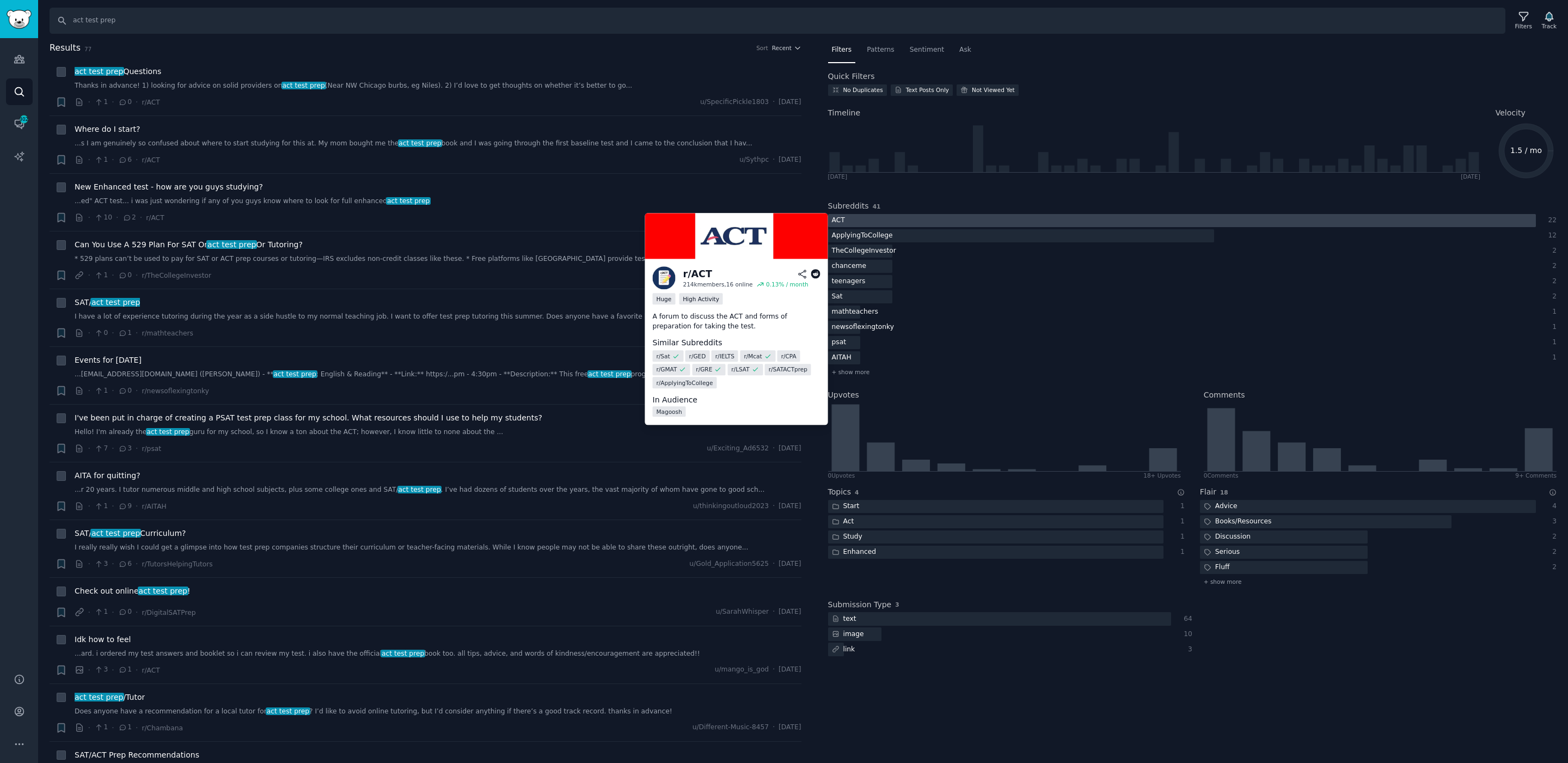
click at [960, 224] on div at bounding box center [1182, 221] width 708 height 14
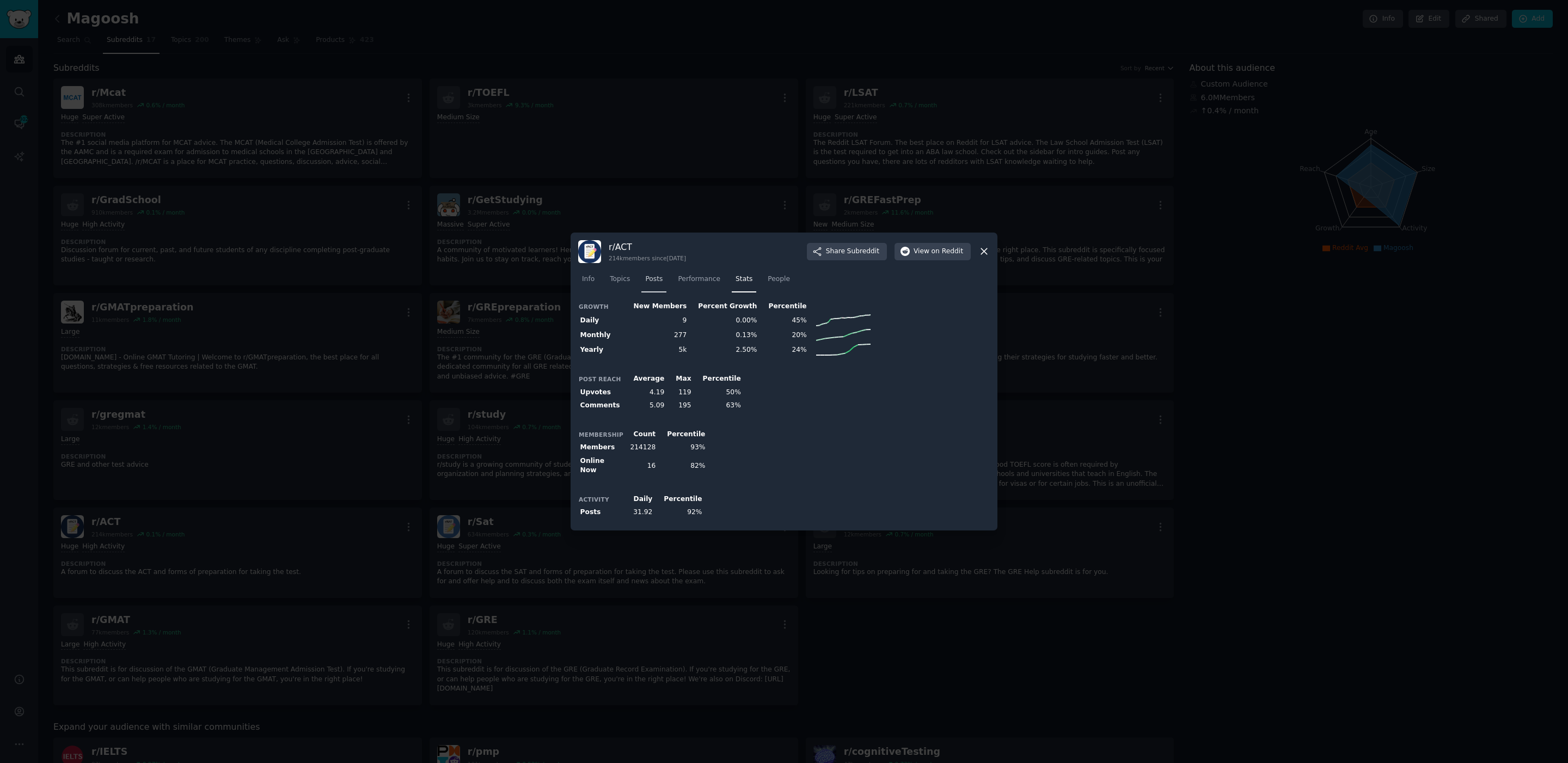
click at [657, 281] on span "Posts" at bounding box center [654, 279] width 18 height 10
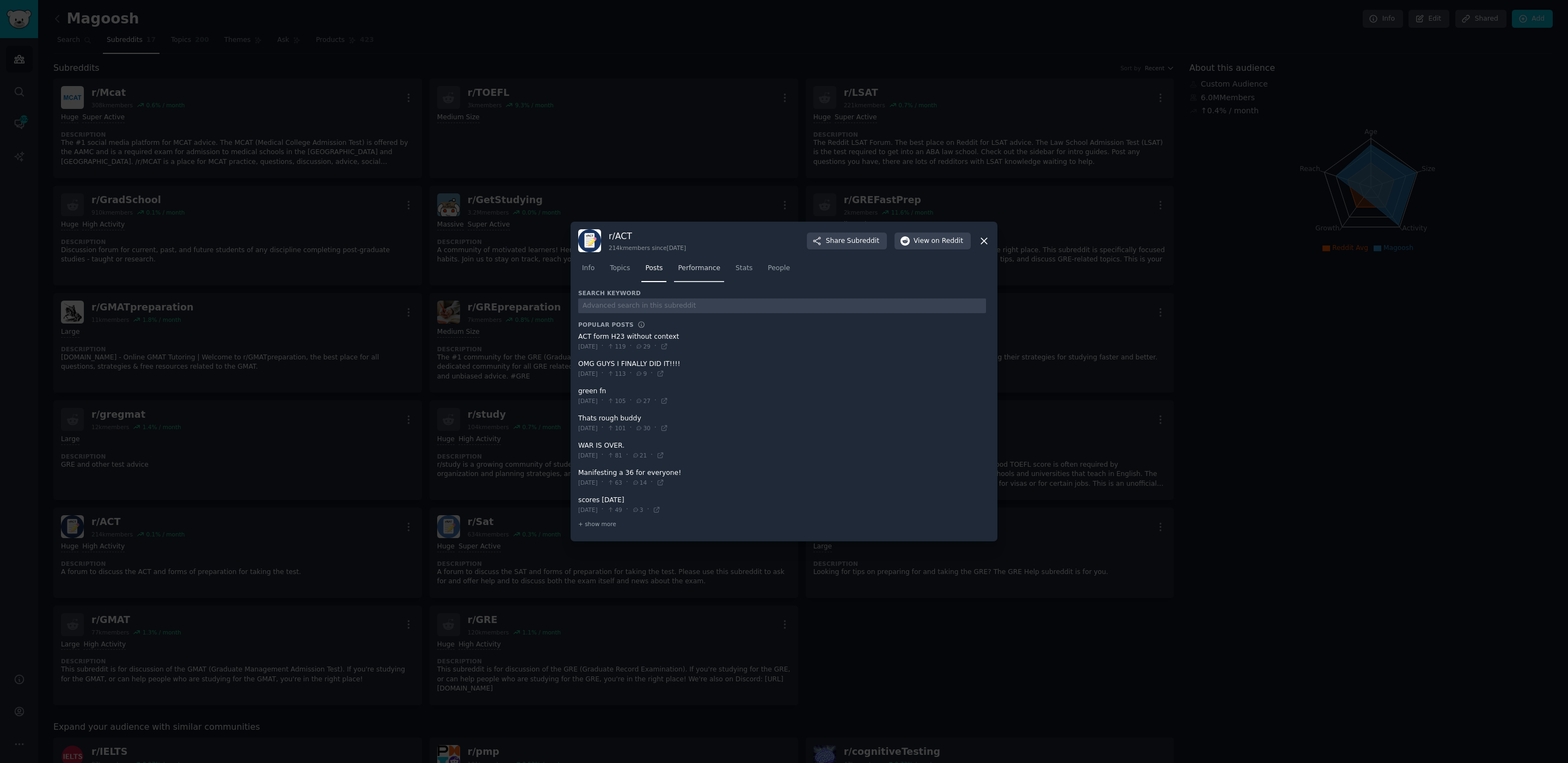
click at [704, 269] on span "Performance" at bounding box center [699, 268] width 43 height 10
